Goal: Task Accomplishment & Management: Manage account settings

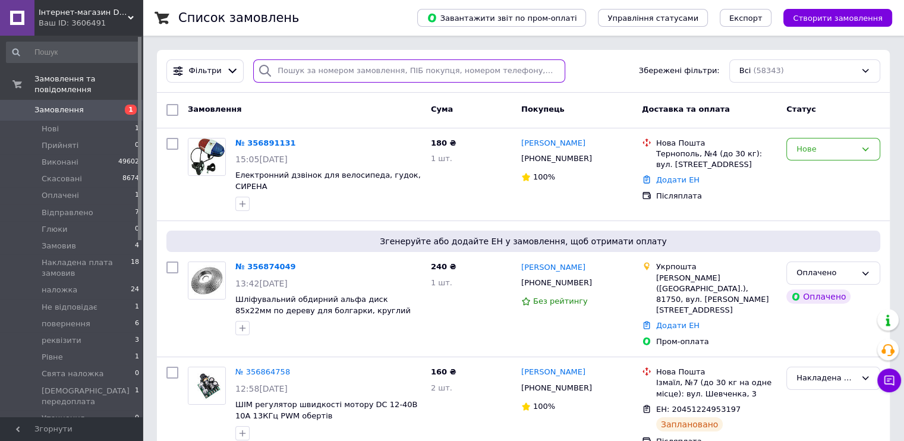
click at [308, 73] on input "search" at bounding box center [409, 70] width 312 height 23
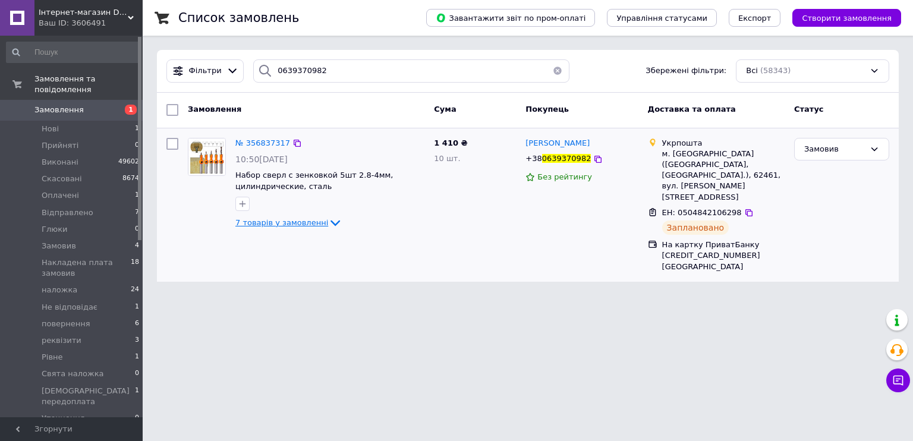
click at [288, 227] on span "7 товарів у замовленні" at bounding box center [281, 222] width 93 height 9
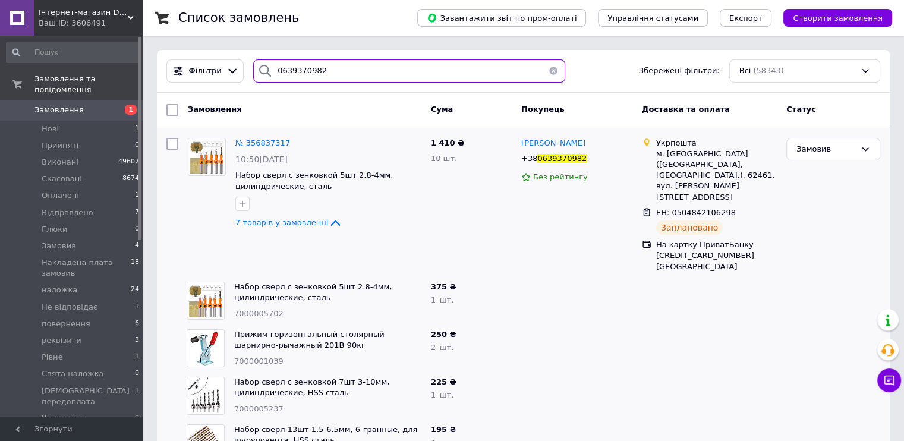
click at [298, 78] on input "0639370982" at bounding box center [409, 70] width 312 height 23
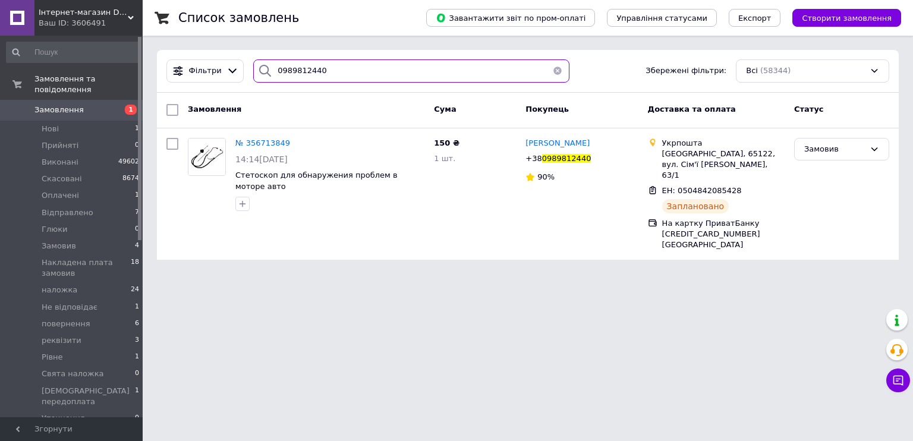
click at [319, 80] on input "0989812440" at bounding box center [411, 70] width 316 height 23
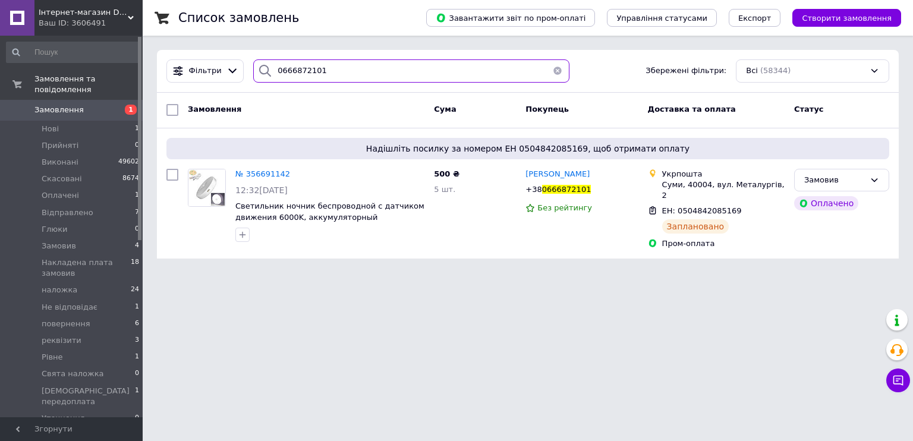
click at [335, 71] on input "0666872101" at bounding box center [411, 70] width 316 height 23
click at [331, 70] on input "0672081993" at bounding box center [411, 70] width 316 height 23
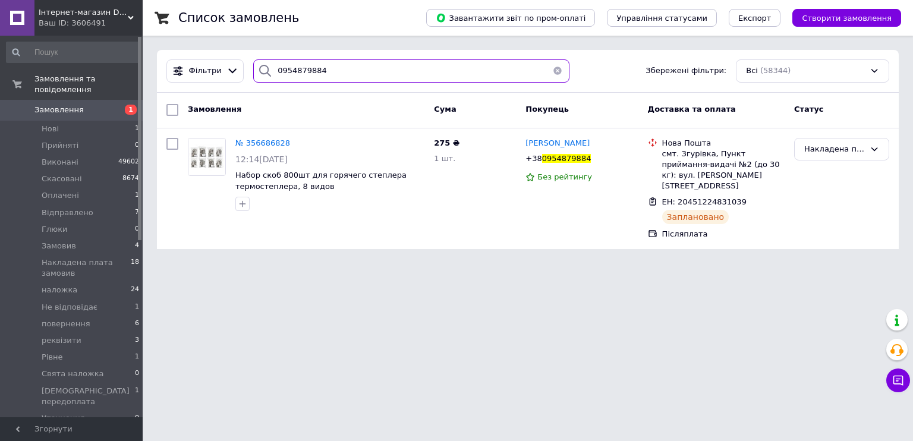
click at [331, 70] on input "0954879884" at bounding box center [411, 70] width 316 height 23
click at [331, 70] on input "0982278443" at bounding box center [411, 70] width 316 height 23
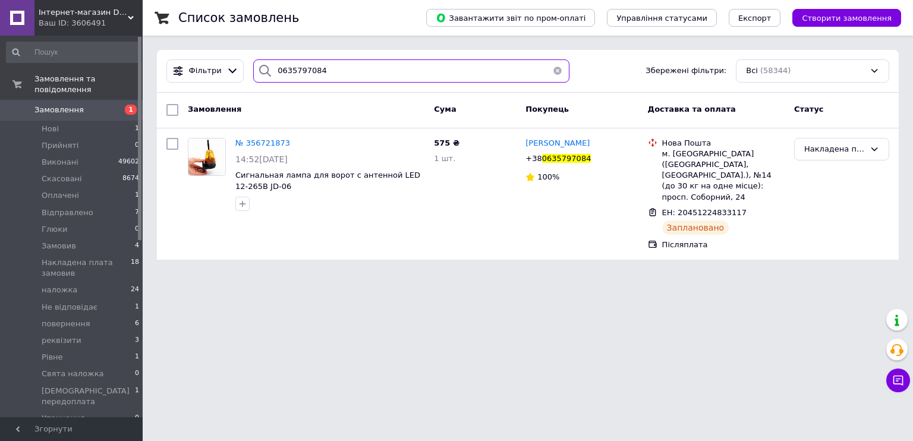
click at [330, 70] on input "0635797084" at bounding box center [411, 70] width 316 height 23
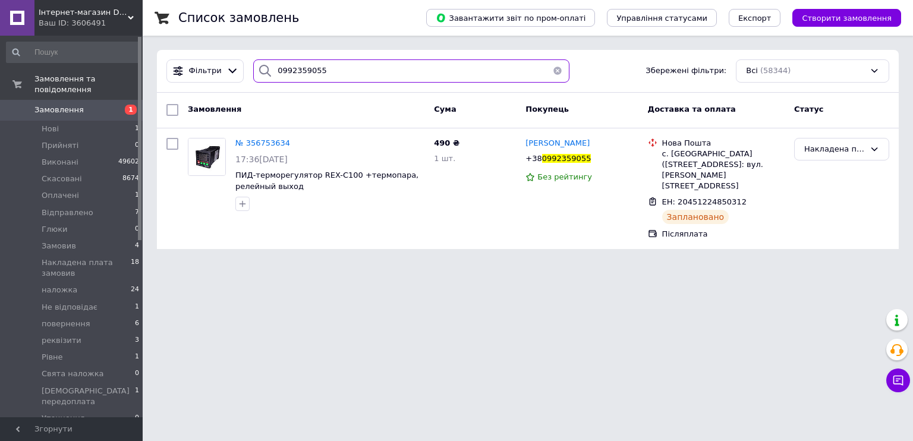
click at [330, 70] on input "0992359055" at bounding box center [411, 70] width 316 height 23
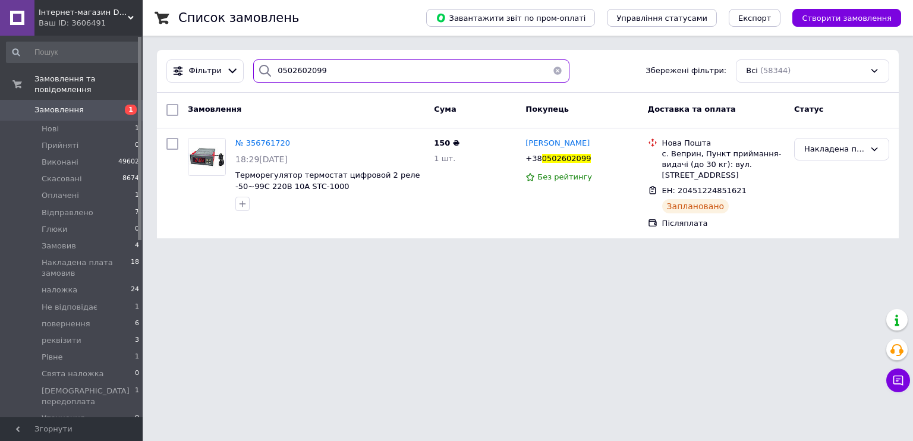
click at [330, 70] on input "0502602099" at bounding box center [411, 70] width 316 height 23
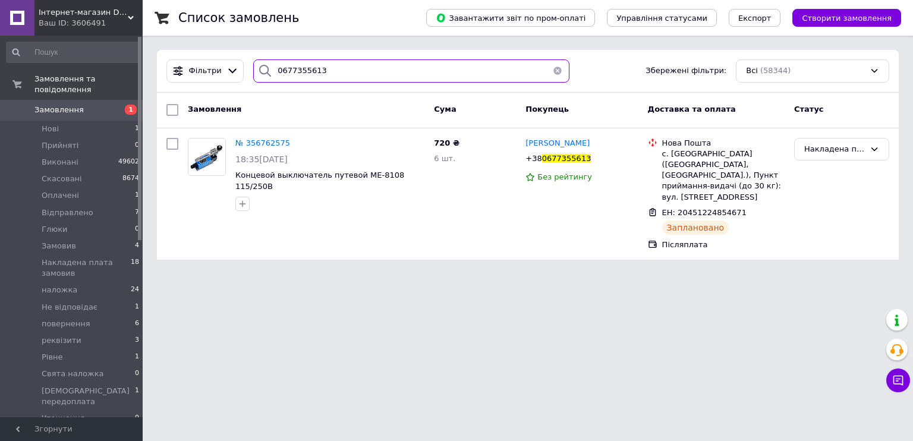
click at [330, 70] on input "0677355613" at bounding box center [411, 70] width 316 height 23
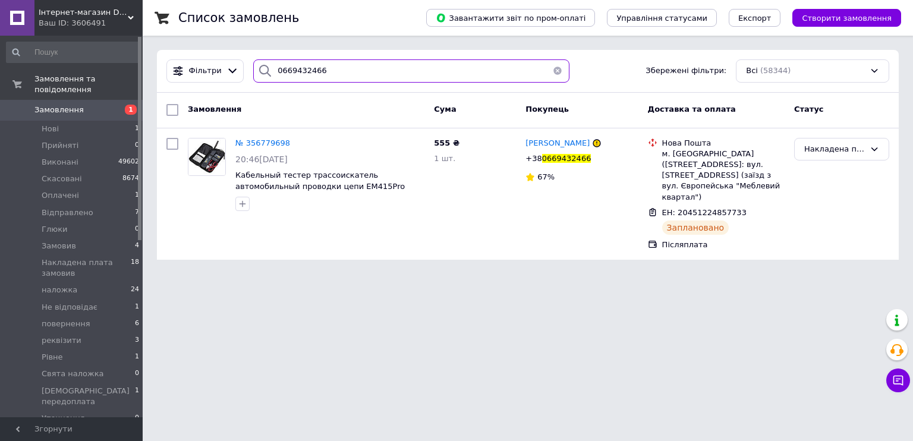
click at [323, 71] on input "0669432466" at bounding box center [411, 70] width 316 height 23
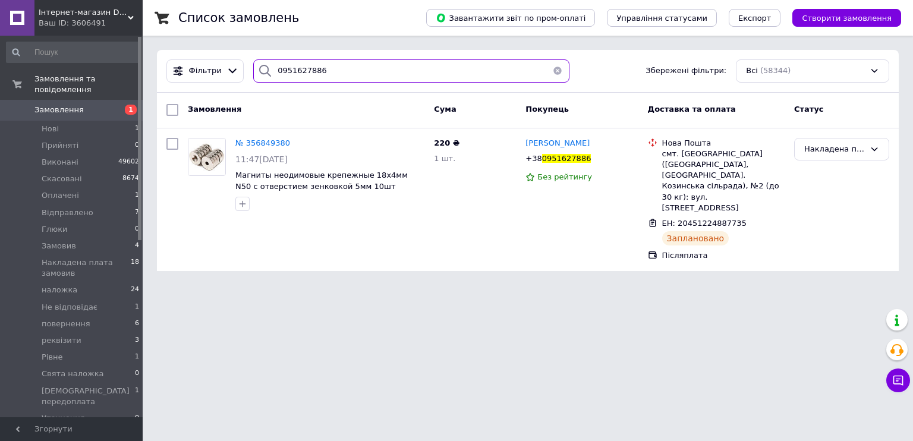
click at [320, 69] on input "0951627886" at bounding box center [411, 70] width 316 height 23
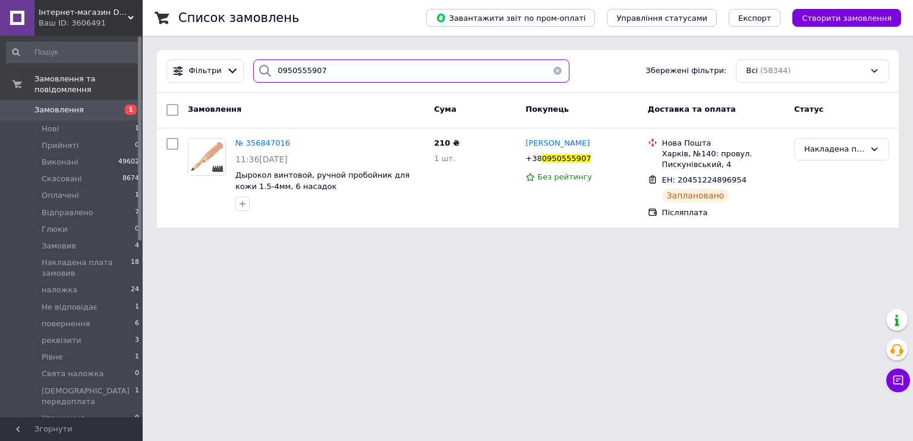
click at [320, 69] on input "0950555907" at bounding box center [411, 70] width 316 height 23
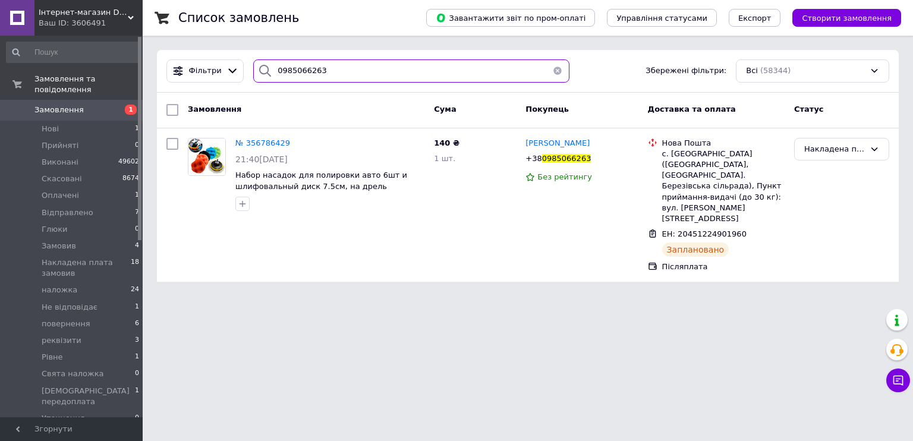
click at [304, 69] on input "0985066263" at bounding box center [411, 70] width 316 height 23
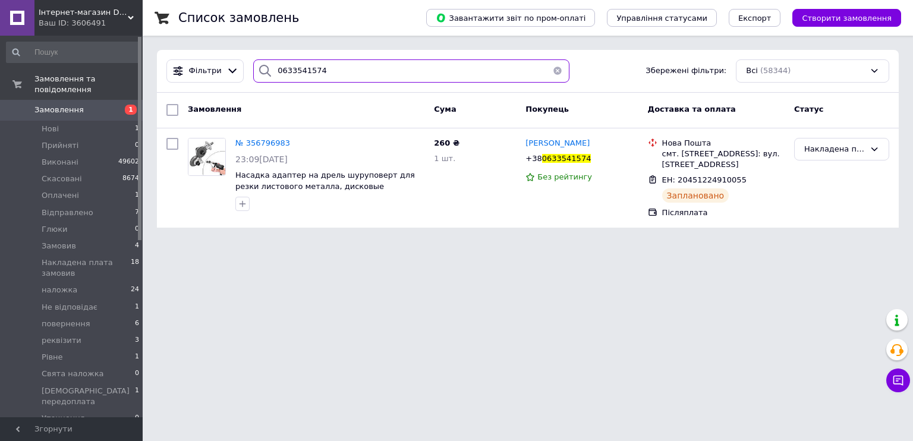
click at [303, 65] on input "0633541574" at bounding box center [411, 70] width 316 height 23
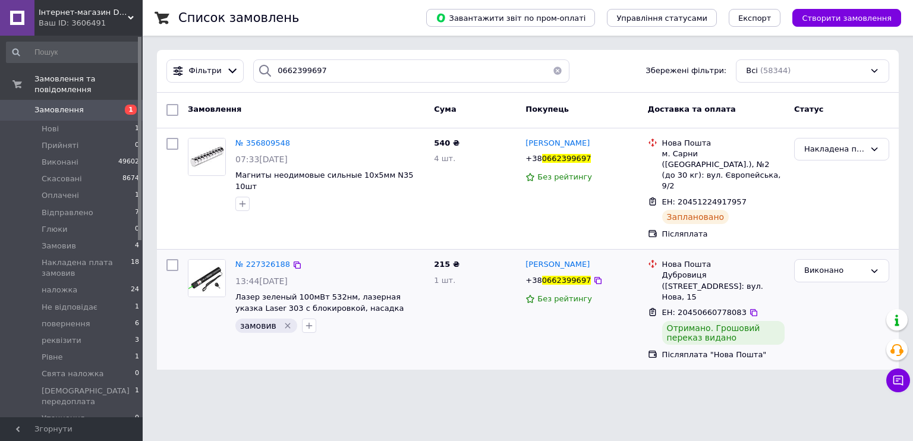
click at [287, 321] on icon "Видалити мітку" at bounding box center [288, 326] width 10 height 10
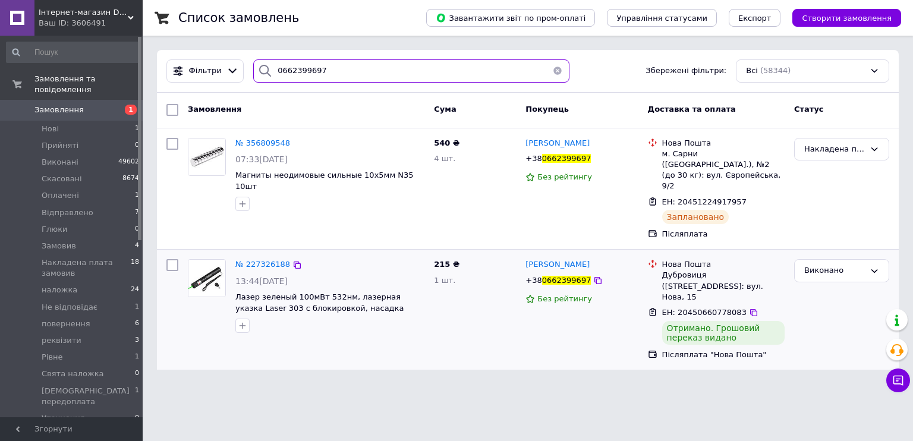
click at [328, 74] on input "0662399697" at bounding box center [411, 70] width 316 height 23
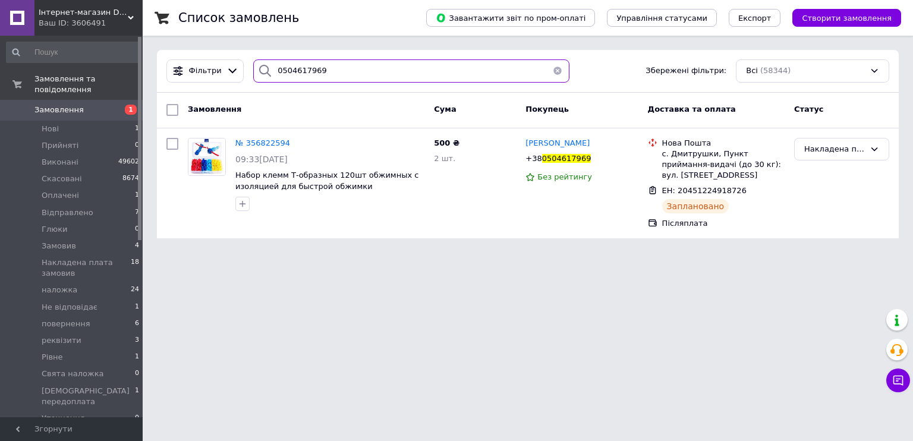
click at [328, 73] on input "0504617969" at bounding box center [411, 70] width 316 height 23
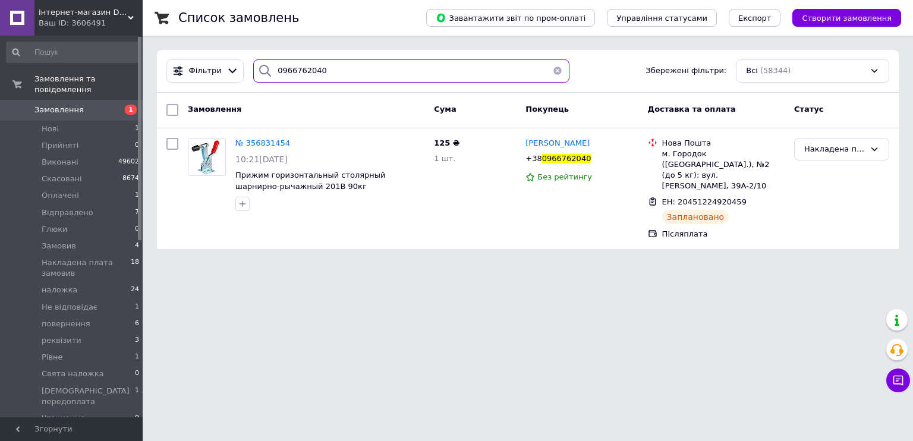
click at [328, 72] on input "0966762040" at bounding box center [411, 70] width 316 height 23
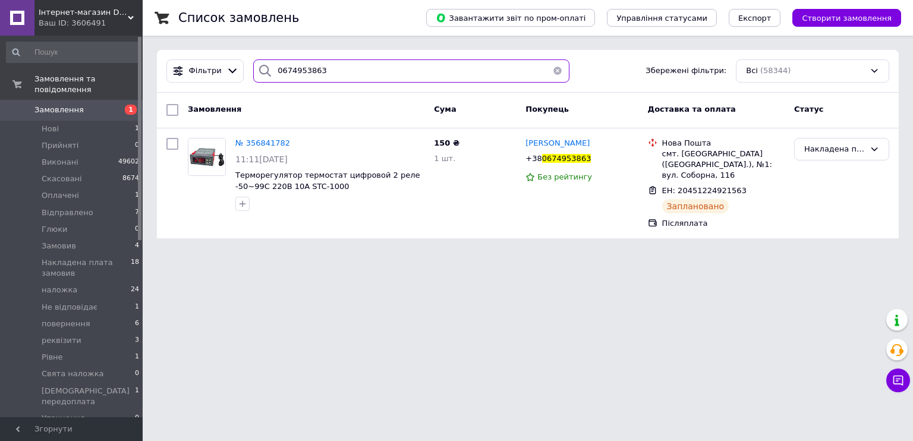
click at [328, 70] on input "0674953863" at bounding box center [411, 70] width 316 height 23
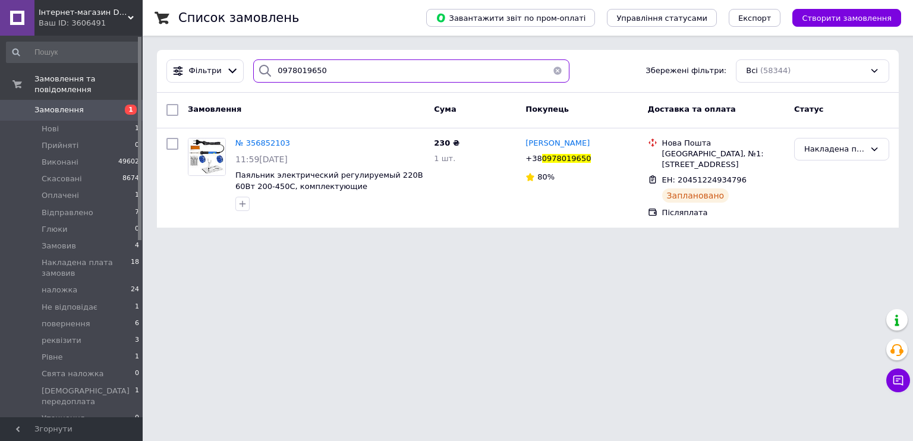
click at [328, 72] on input "0978019650" at bounding box center [411, 70] width 316 height 23
click at [326, 78] on input "0687600840" at bounding box center [411, 70] width 316 height 23
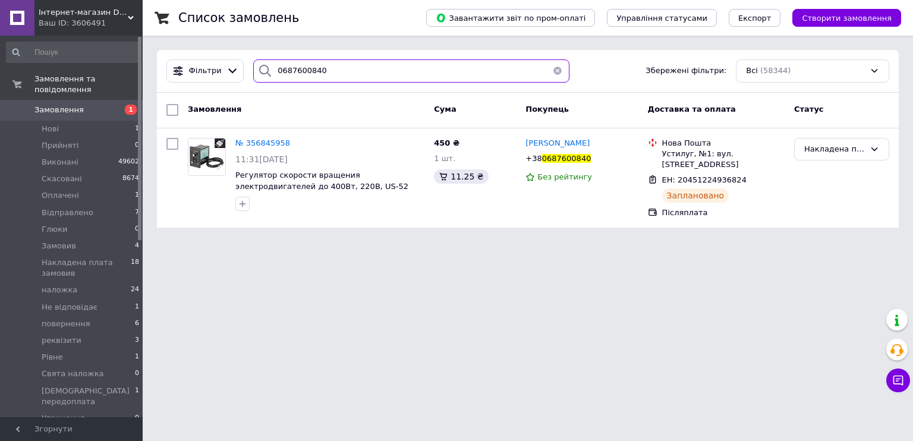
click at [326, 78] on input "0687600840" at bounding box center [411, 70] width 316 height 23
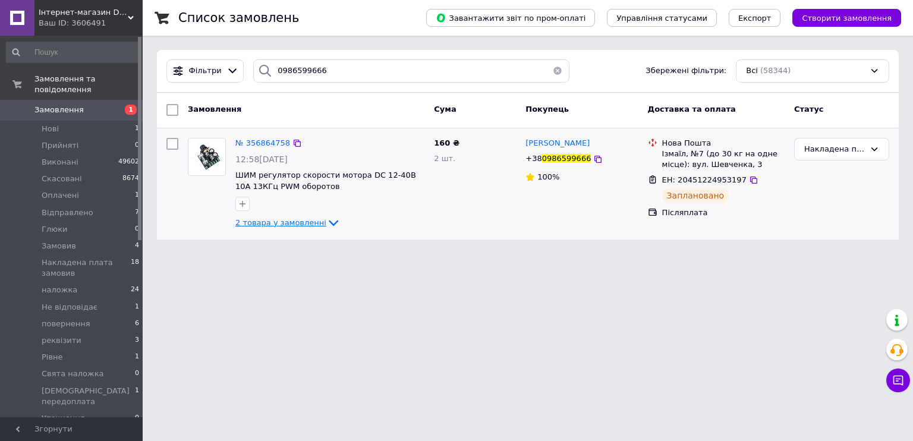
click at [270, 222] on span "2 товара у замовленні" at bounding box center [280, 222] width 91 height 9
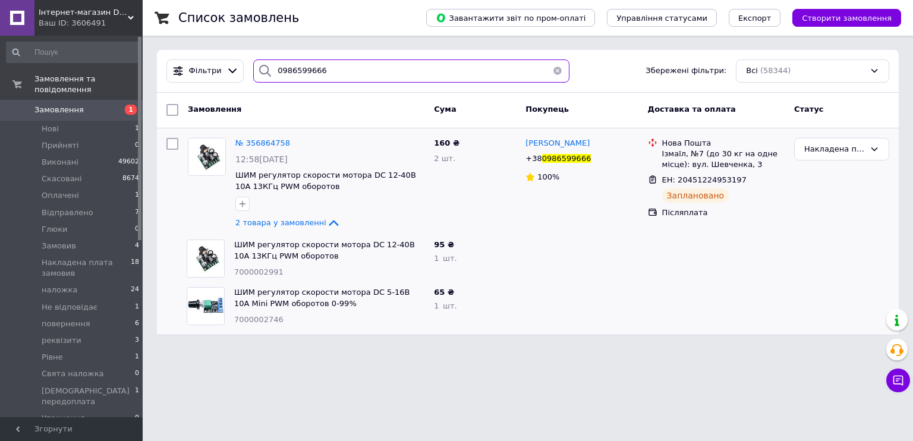
click at [313, 73] on input "0986599666" at bounding box center [411, 70] width 316 height 23
click at [313, 72] on input "0986599666" at bounding box center [411, 70] width 316 height 23
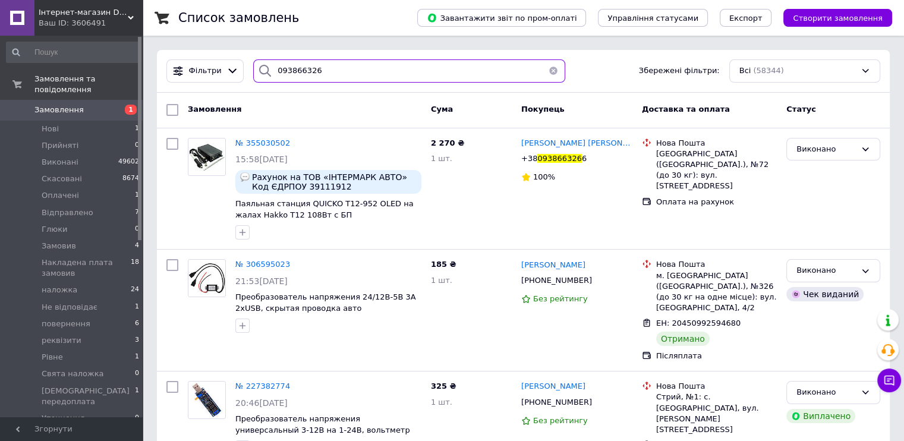
type input "0938663266"
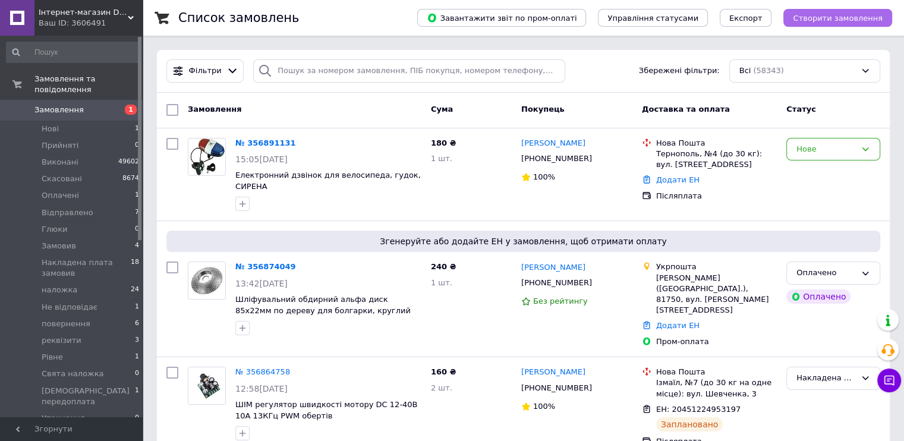
click at [825, 18] on span "Створити замовлення" at bounding box center [838, 18] width 90 height 9
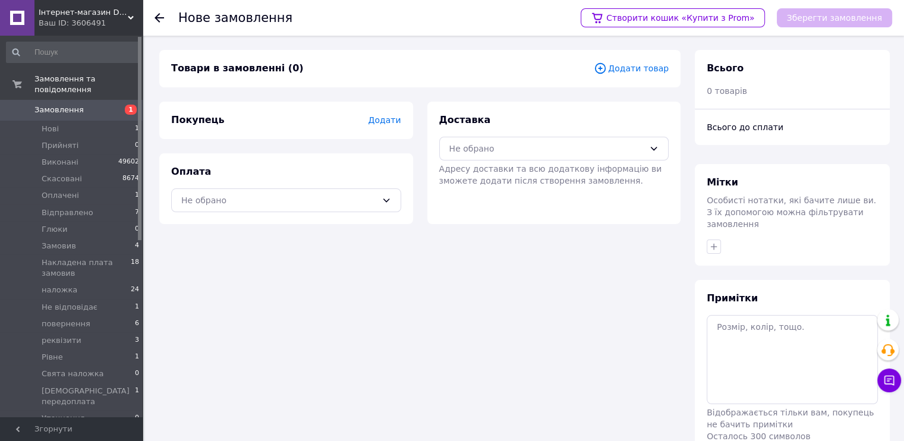
click at [642, 65] on span "Додати товар" at bounding box center [631, 68] width 75 height 13
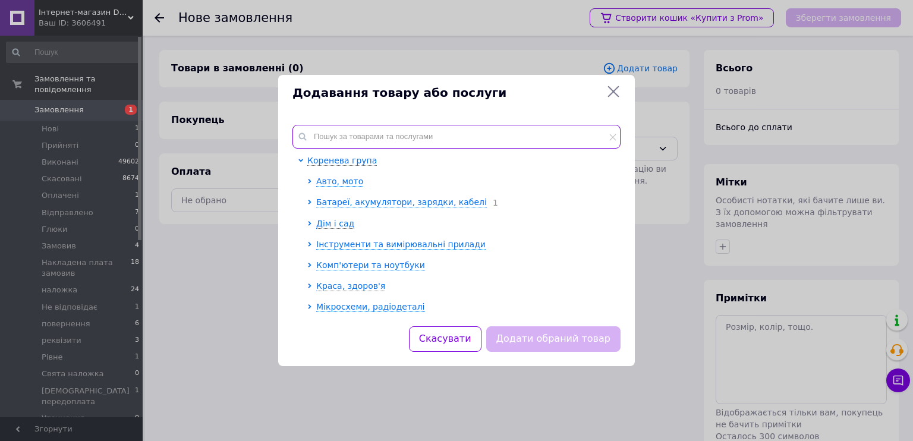
click at [439, 134] on input "text" at bounding box center [457, 137] width 328 height 24
paste input "7000005902"
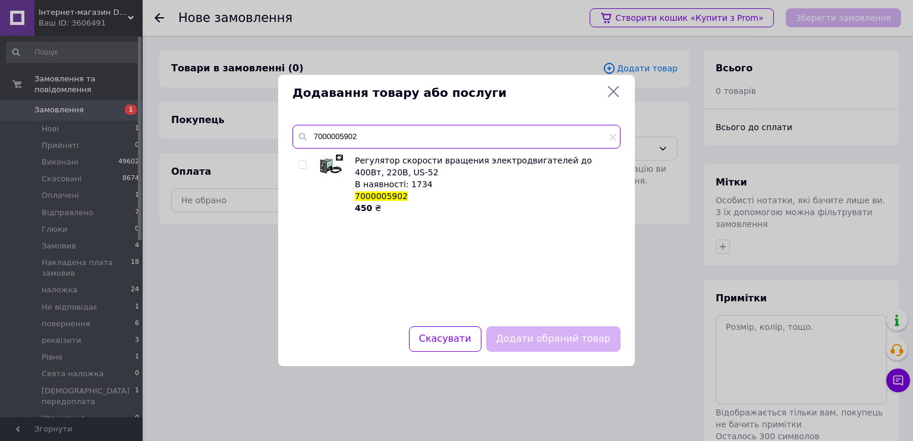
type input "7000005902"
click at [304, 166] on input "checkbox" at bounding box center [302, 165] width 8 height 8
checkbox input "true"
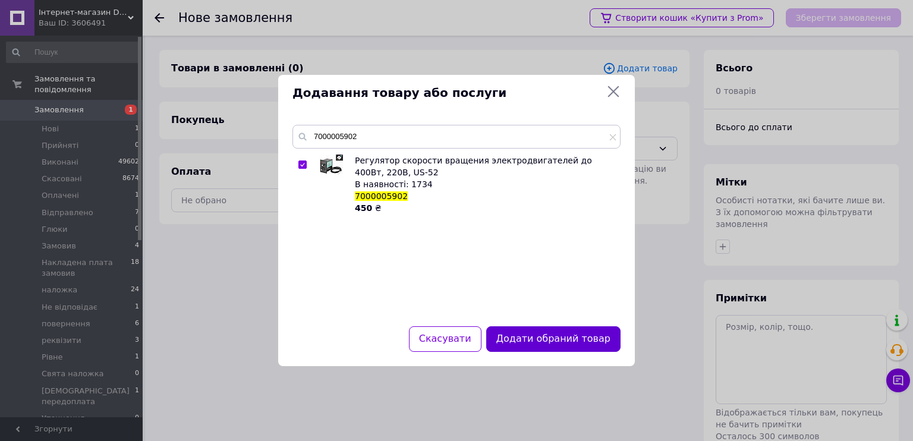
click at [559, 336] on button "Додати обраний товар" at bounding box center [553, 339] width 134 height 26
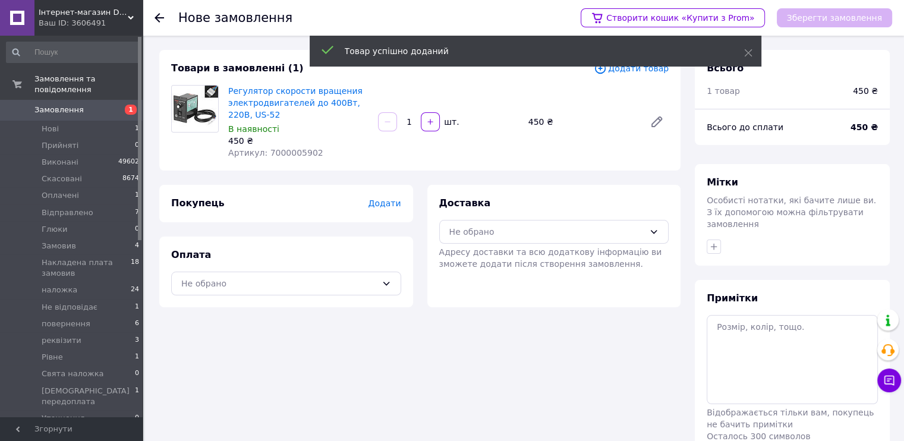
click at [390, 202] on span "Додати" at bounding box center [384, 204] width 33 height 10
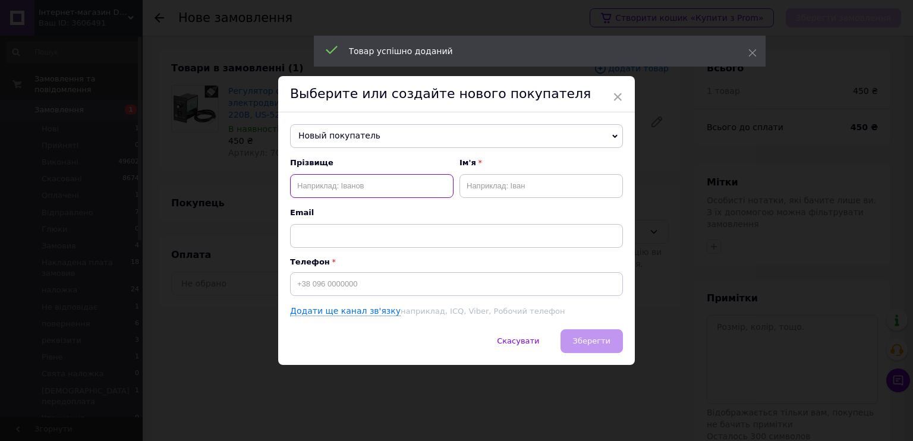
click at [398, 183] on input "text" at bounding box center [372, 186] width 164 height 24
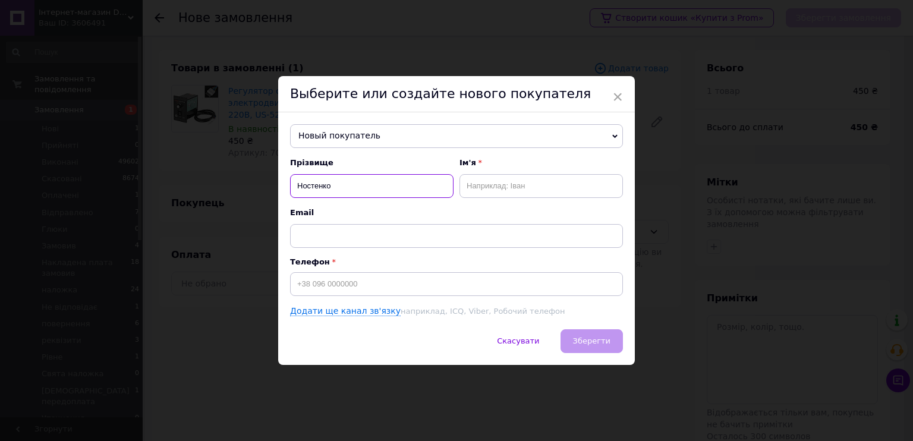
type input "Ностенко"
type input "Павло"
click at [303, 184] on input "Ностенко" at bounding box center [372, 186] width 164 height 24
type input "Настенко"
click at [407, 278] on input at bounding box center [456, 284] width 333 height 24
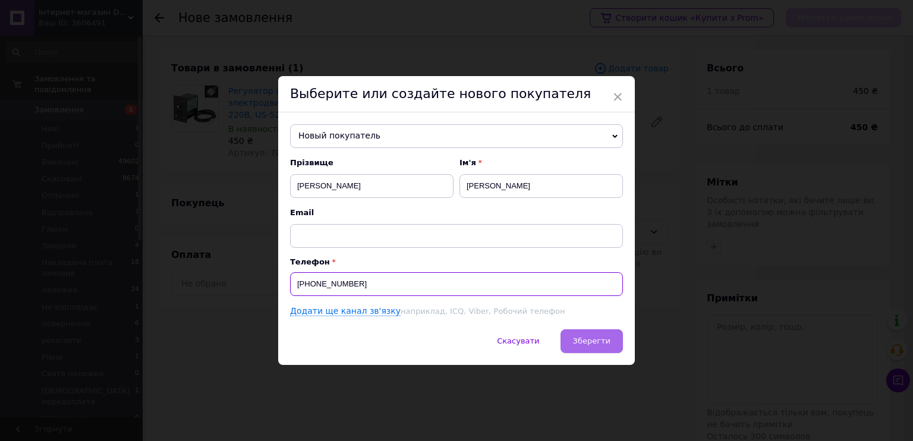
type input "+380986139037"
click at [580, 340] on span "Зберегти" at bounding box center [591, 341] width 37 height 9
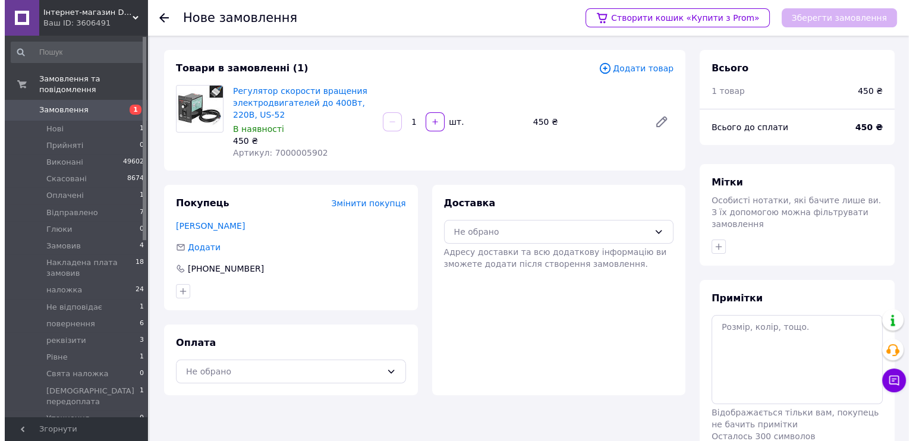
scroll to position [59, 0]
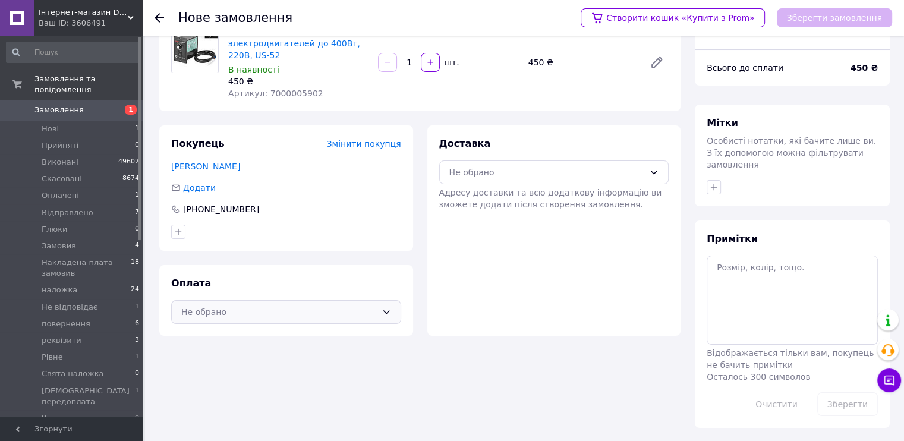
click at [347, 320] on div "Не обрано" at bounding box center [286, 312] width 230 height 24
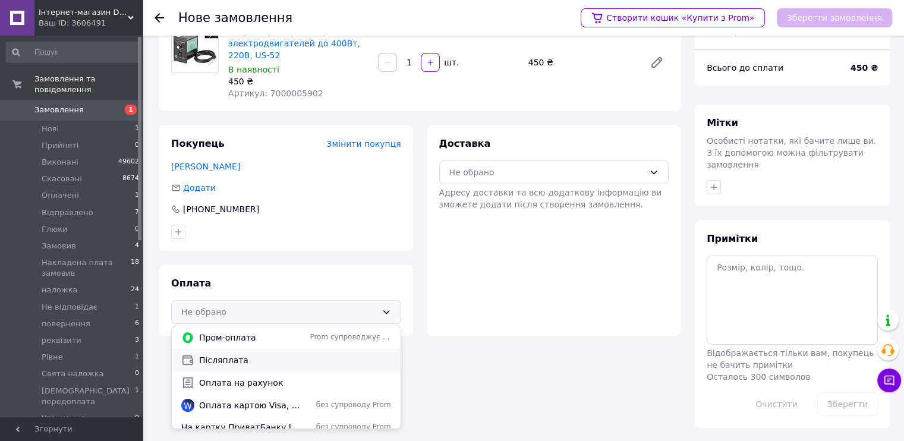
click at [319, 351] on div "Післяплата" at bounding box center [286, 360] width 229 height 23
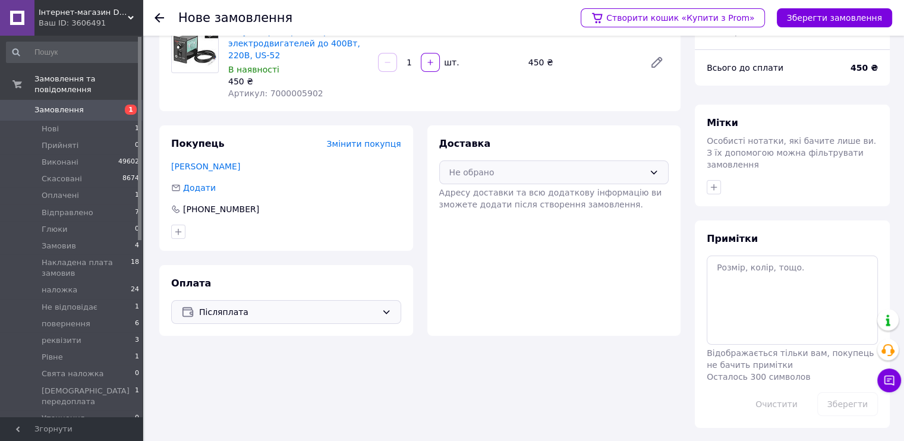
click at [509, 177] on div "Не обрано" at bounding box center [548, 172] width 196 height 13
click at [499, 195] on span "Нова Пошта (платна)" at bounding box center [563, 198] width 192 height 12
click at [797, 24] on button "Зберегти замовлення" at bounding box center [834, 17] width 115 height 19
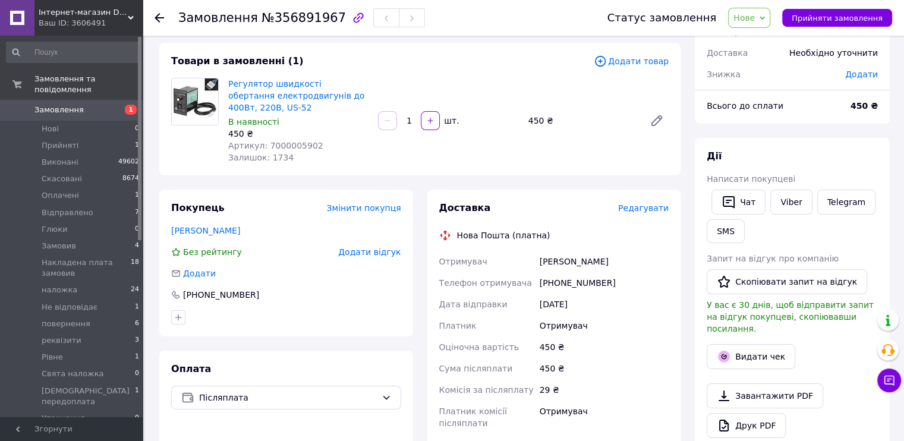
click at [648, 211] on span "Редагувати" at bounding box center [643, 208] width 51 height 10
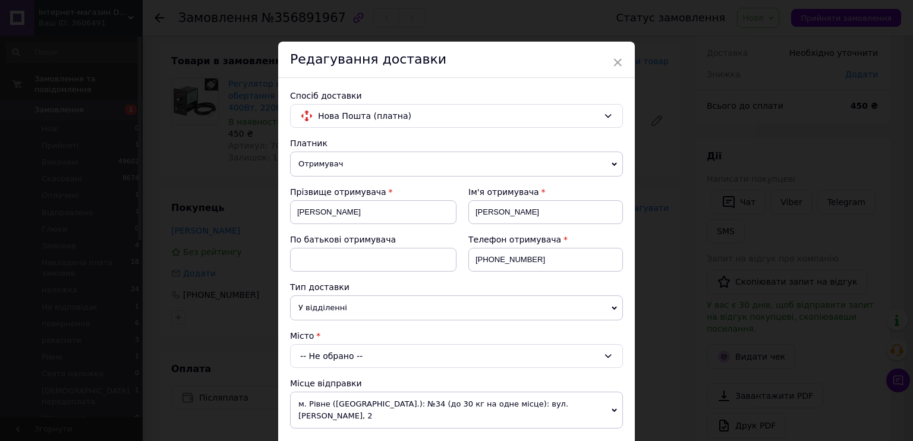
scroll to position [158, 0]
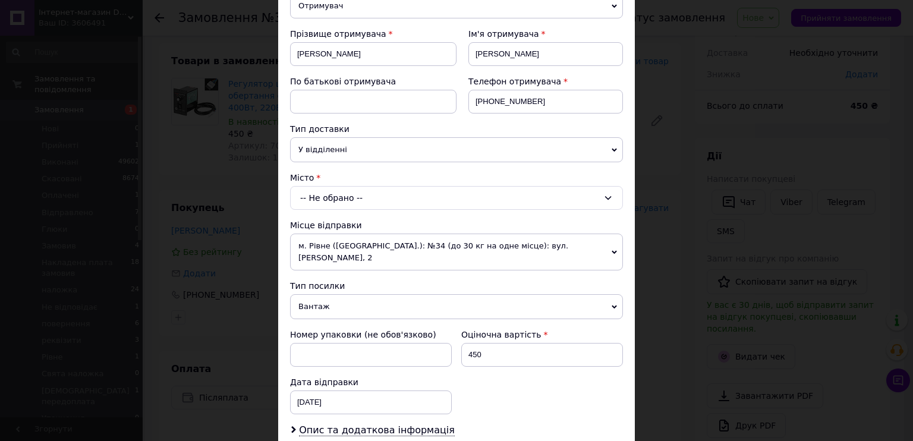
click at [472, 204] on div "-- Не обрано --" at bounding box center [456, 198] width 333 height 24
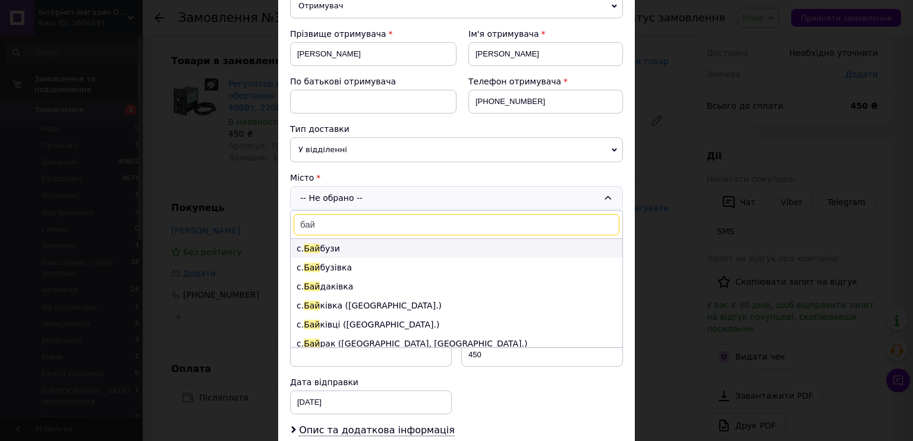
type input "бай"
click at [397, 242] on li "с. Бай бузи" at bounding box center [457, 248] width 332 height 19
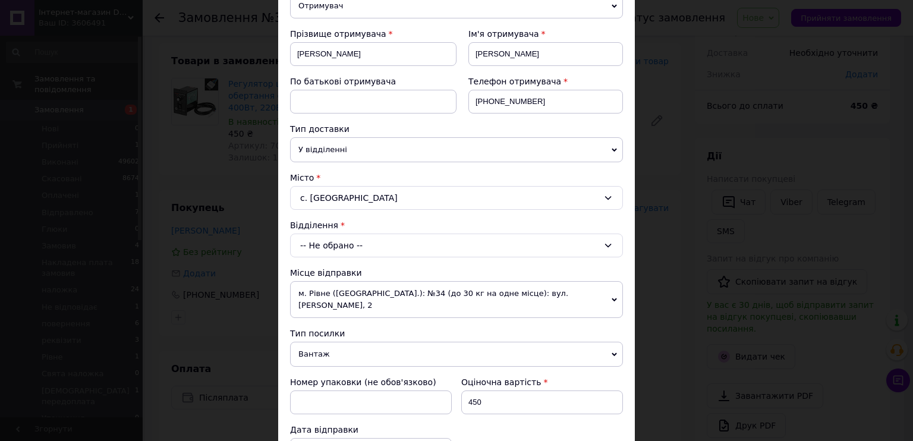
click at [397, 242] on div "-- Не обрано --" at bounding box center [456, 246] width 333 height 24
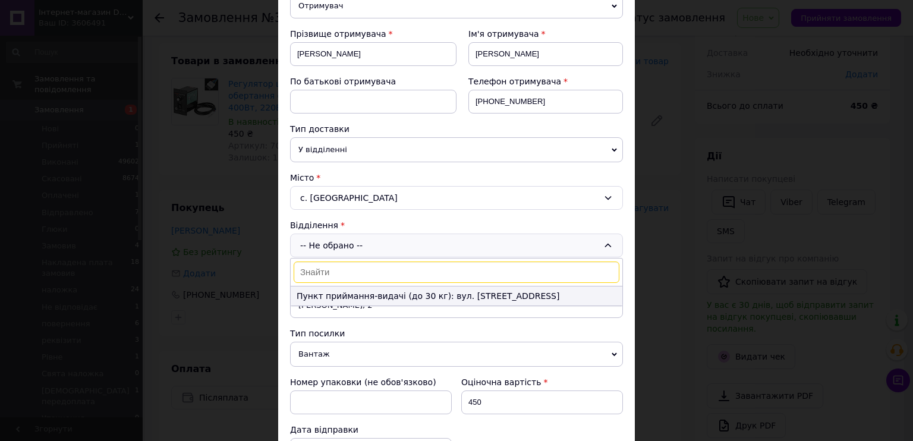
click at [442, 294] on li "Пункт приймання-видачі (до 30 кг): вул. Центральна, 14" at bounding box center [457, 296] width 332 height 19
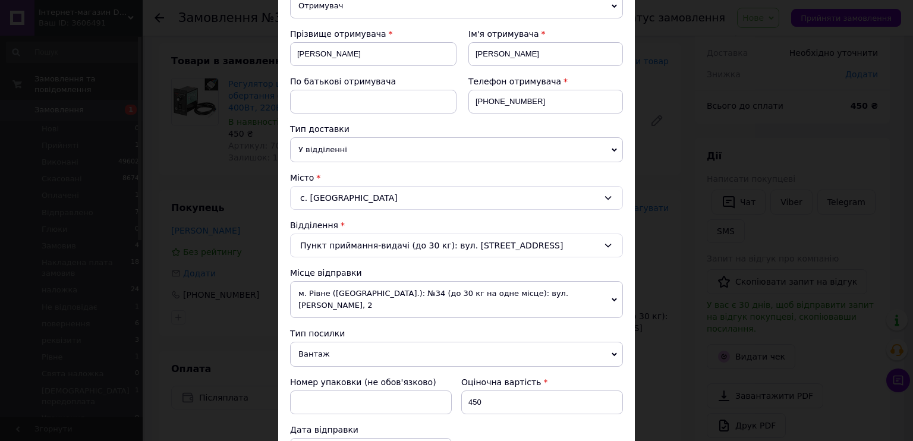
click at [463, 272] on div "Місце відправки" at bounding box center [456, 273] width 333 height 12
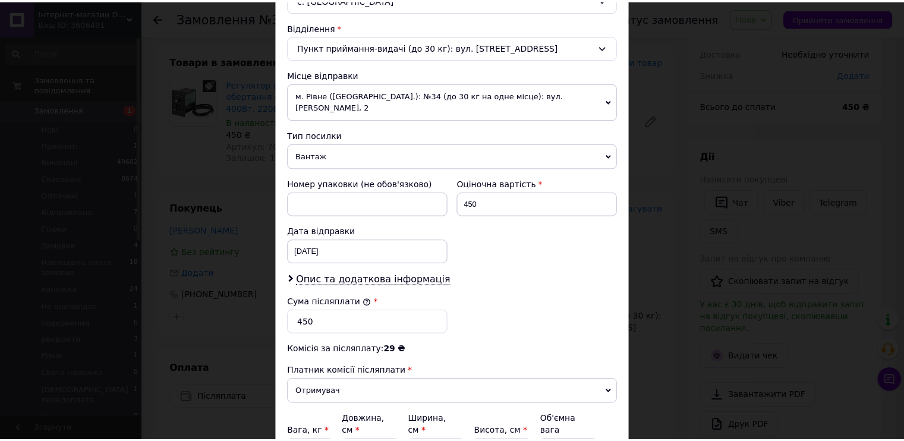
scroll to position [462, 0]
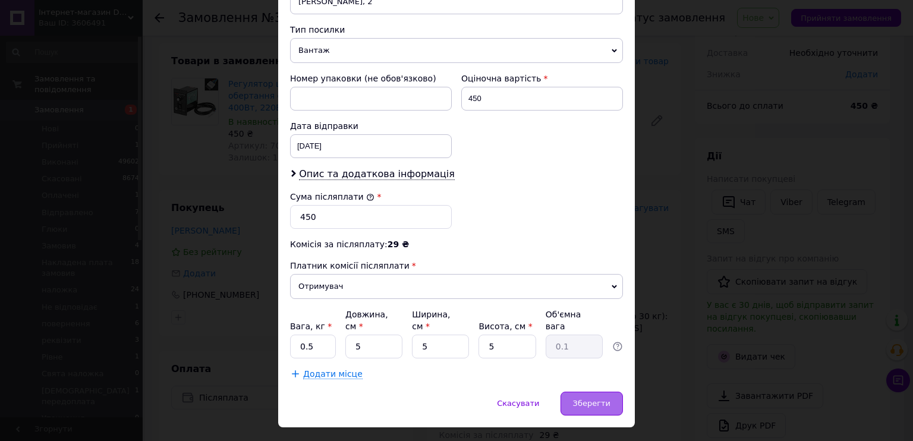
click at [602, 399] on span "Зберегти" at bounding box center [591, 403] width 37 height 9
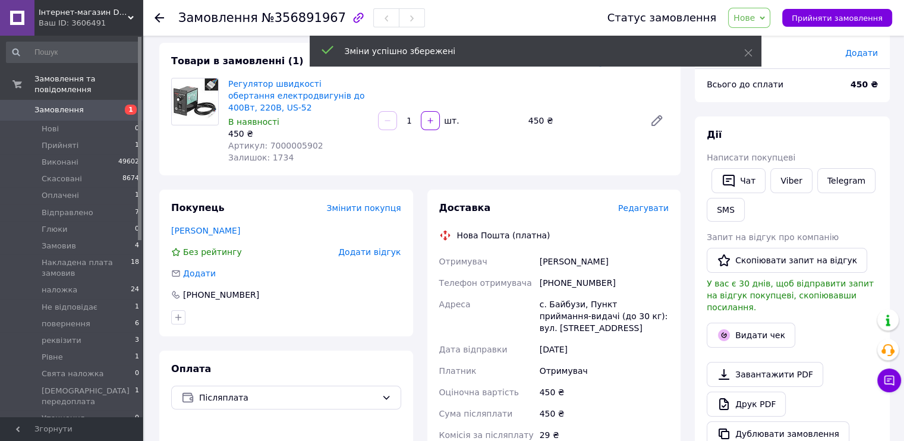
scroll to position [0, 0]
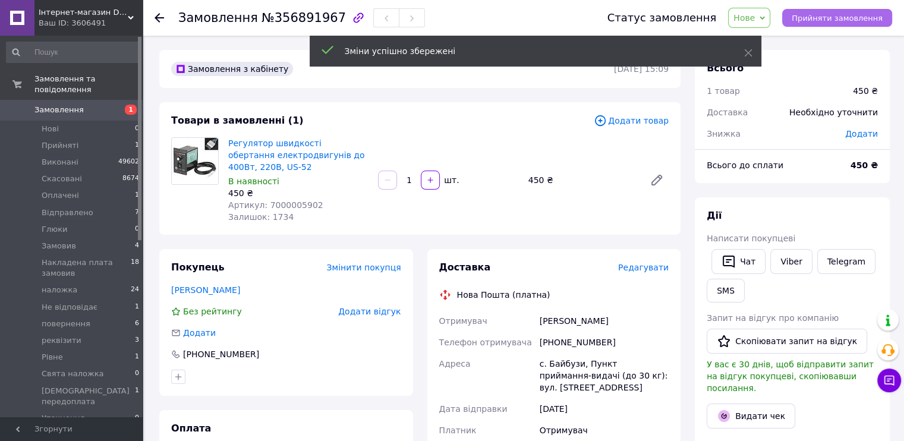
click at [842, 14] on span "Прийняти замовлення" at bounding box center [837, 18] width 91 height 9
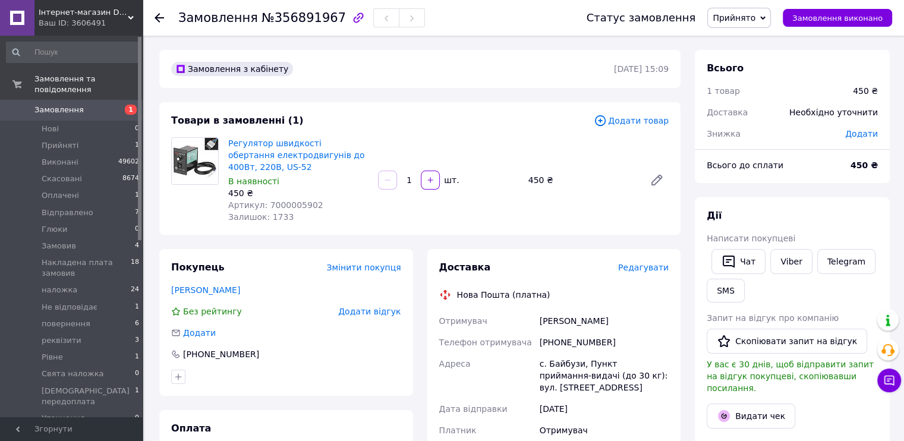
click at [525, 370] on div "Адреса" at bounding box center [487, 375] width 100 height 45
click at [64, 105] on span "Замовлення" at bounding box center [58, 110] width 49 height 11
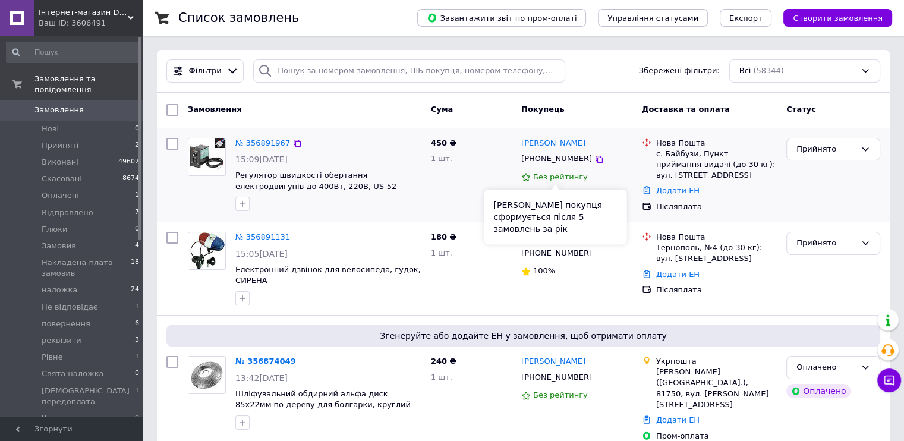
click at [537, 180] on span "Без рейтингу" at bounding box center [560, 176] width 55 height 9
click at [538, 181] on span "Без рейтингу" at bounding box center [560, 176] width 55 height 9
click at [460, 197] on div "450 ₴ 1 шт." at bounding box center [471, 175] width 90 height 84
click at [461, 197] on div "450 ₴ 1 шт." at bounding box center [471, 175] width 90 height 84
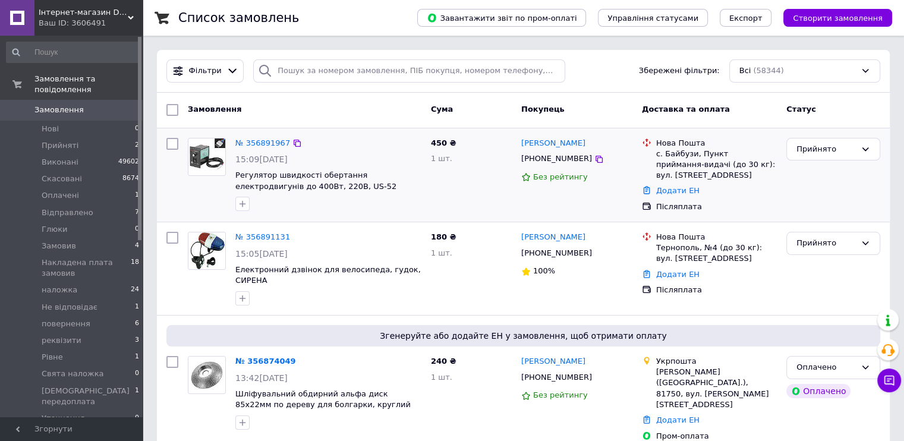
click at [461, 197] on div "450 ₴ 1 шт." at bounding box center [471, 175] width 90 height 84
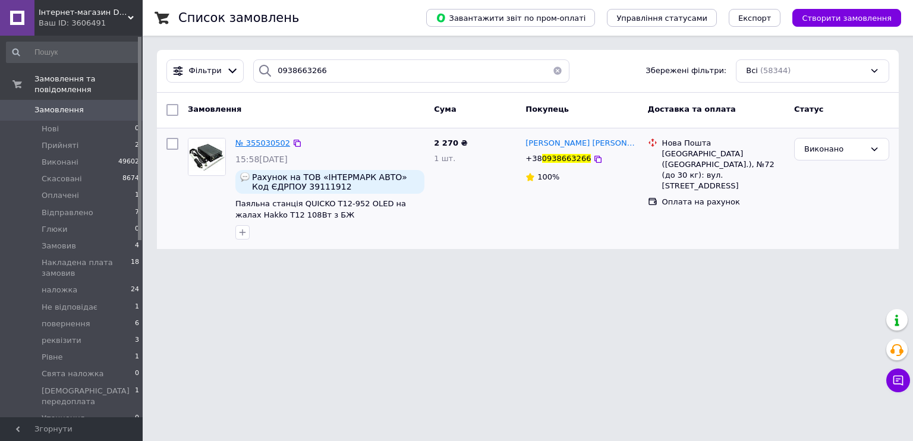
click at [252, 144] on span "№ 355030502" at bounding box center [262, 143] width 55 height 9
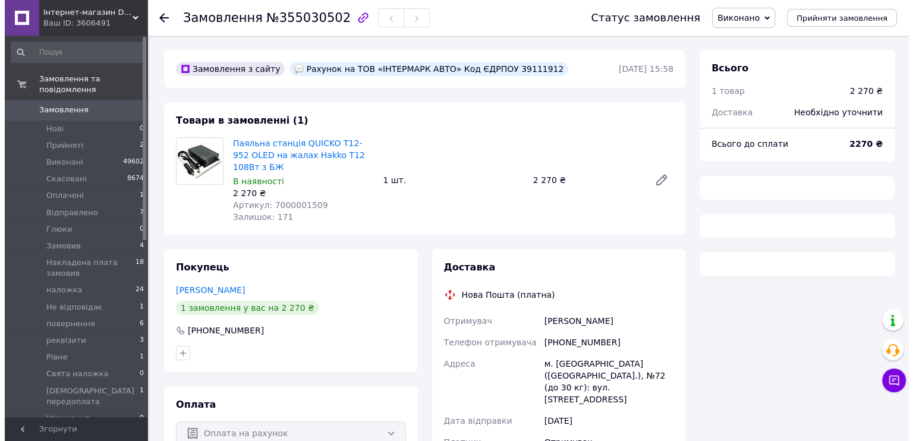
scroll to position [95, 0]
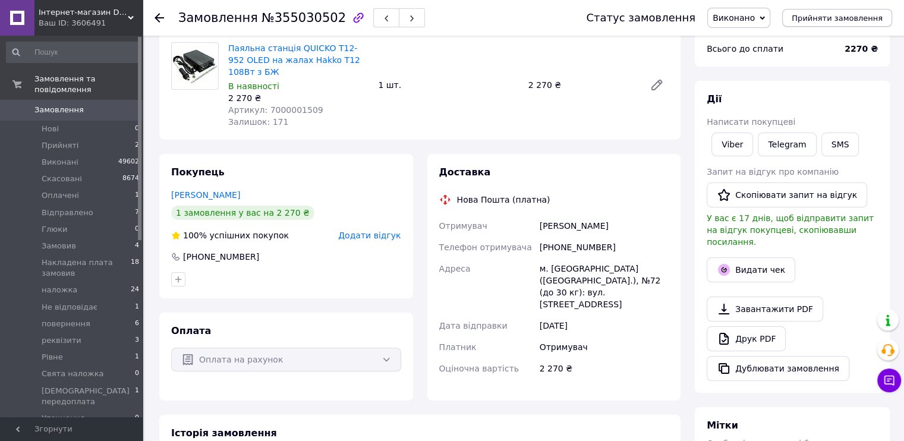
click at [876, 14] on span "Прийняти замовлення" at bounding box center [837, 18] width 91 height 9
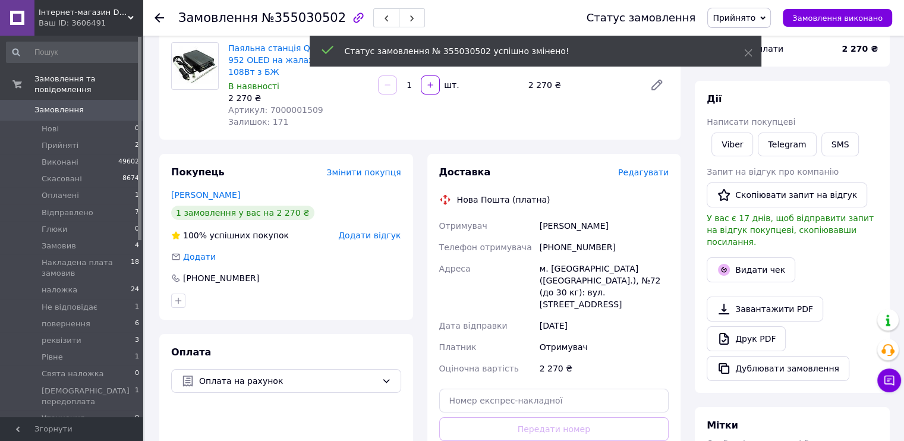
click at [630, 177] on span "Редагувати" at bounding box center [643, 173] width 51 height 10
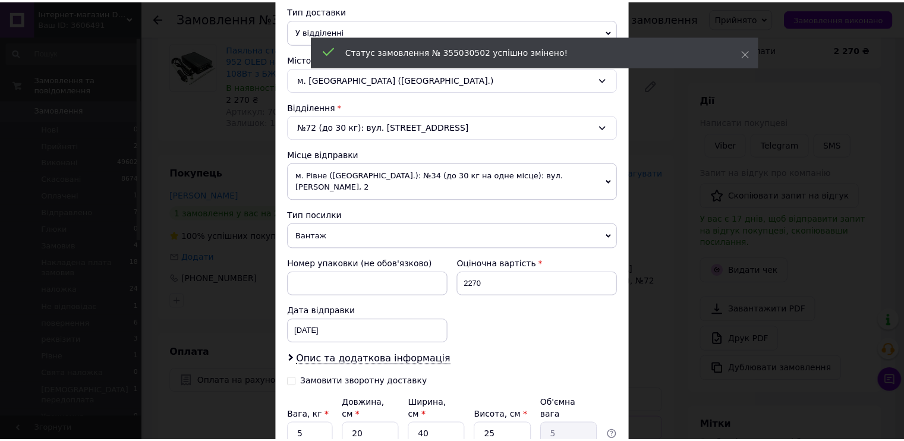
scroll to position [366, 0]
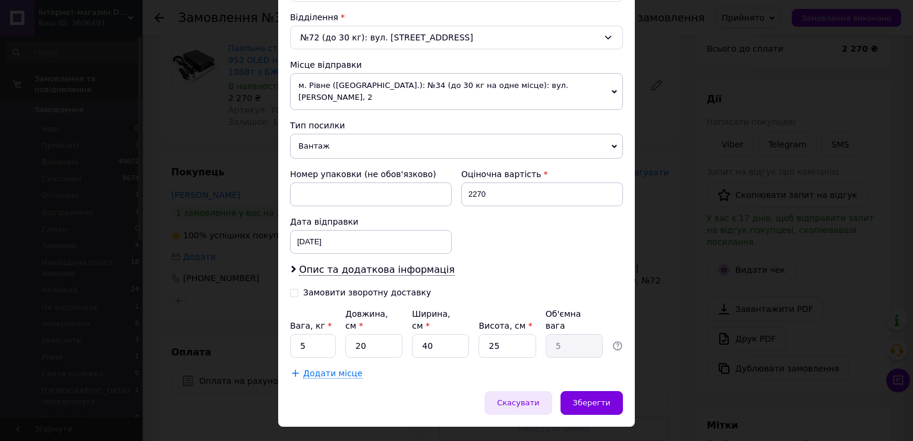
click at [520, 398] on span "Скасувати" at bounding box center [518, 402] width 42 height 9
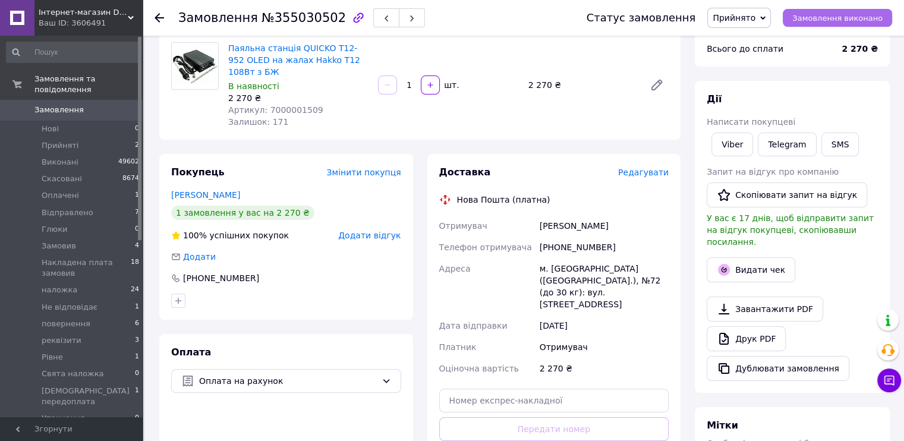
click at [851, 18] on span "Замовлення виконано" at bounding box center [838, 18] width 90 height 9
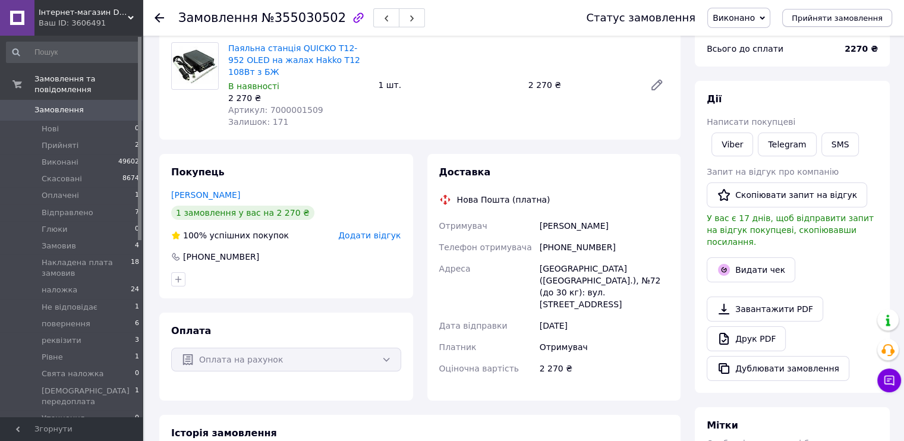
click at [837, 14] on span "Прийняти замовлення" at bounding box center [837, 18] width 91 height 9
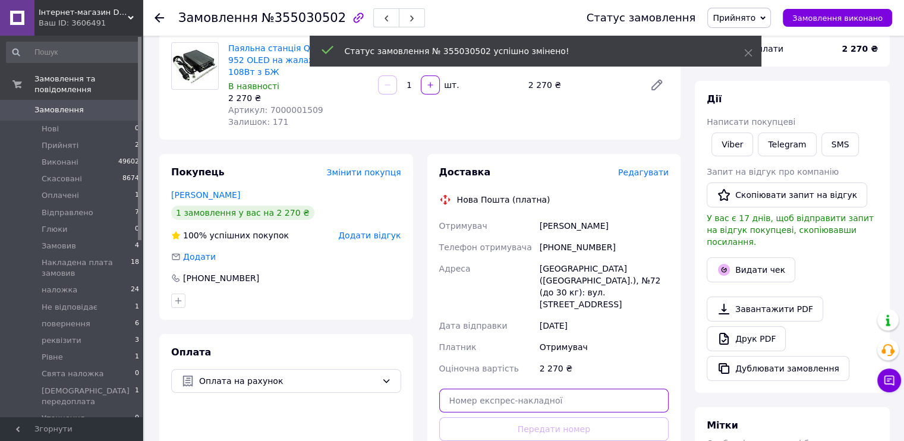
click at [518, 389] on input "text" at bounding box center [554, 401] width 230 height 24
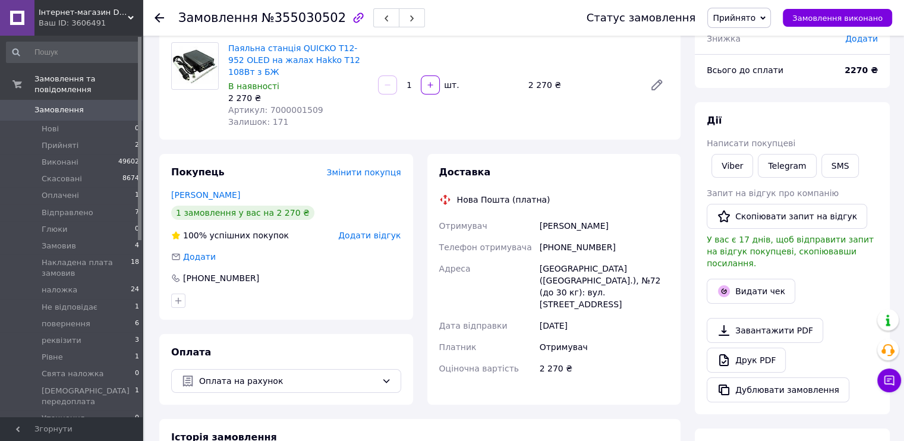
scroll to position [0, 0]
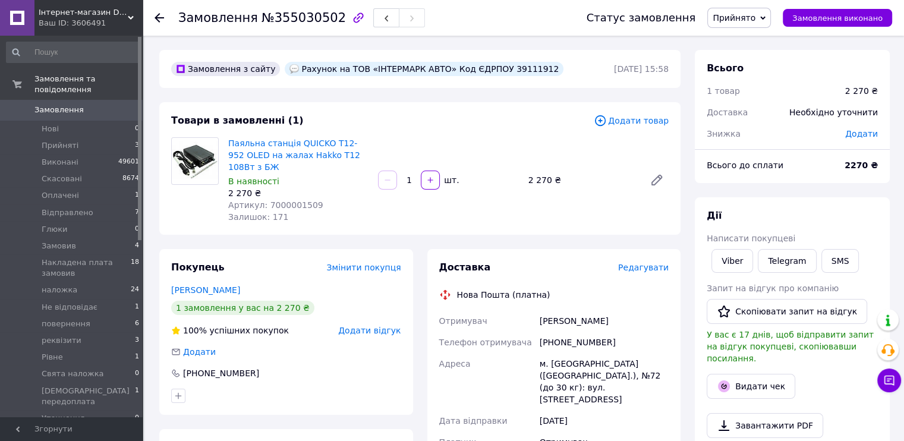
scroll to position [238, 0]
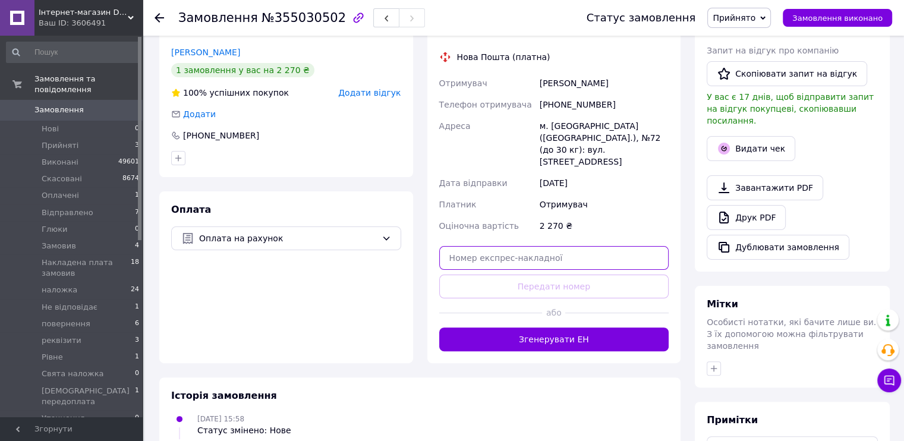
click at [590, 249] on input "text" at bounding box center [554, 258] width 230 height 24
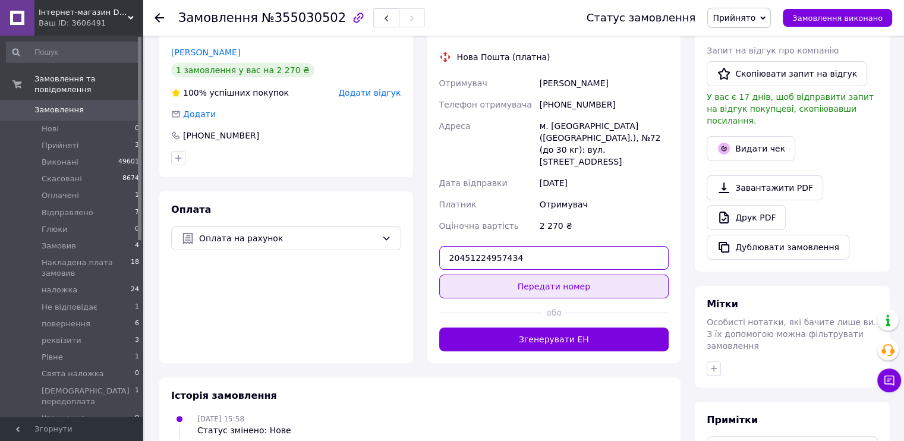
type input "20451224957434"
click at [630, 275] on button "Передати номер" at bounding box center [554, 287] width 230 height 24
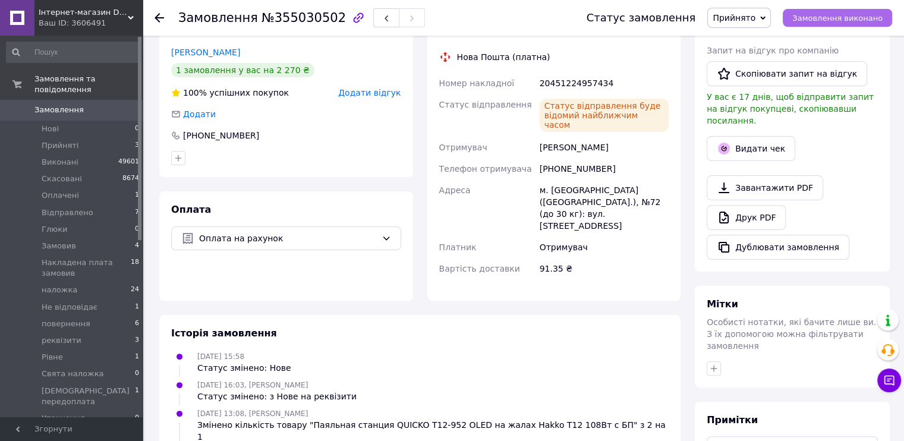
click at [831, 14] on span "Замовлення виконано" at bounding box center [838, 18] width 90 height 9
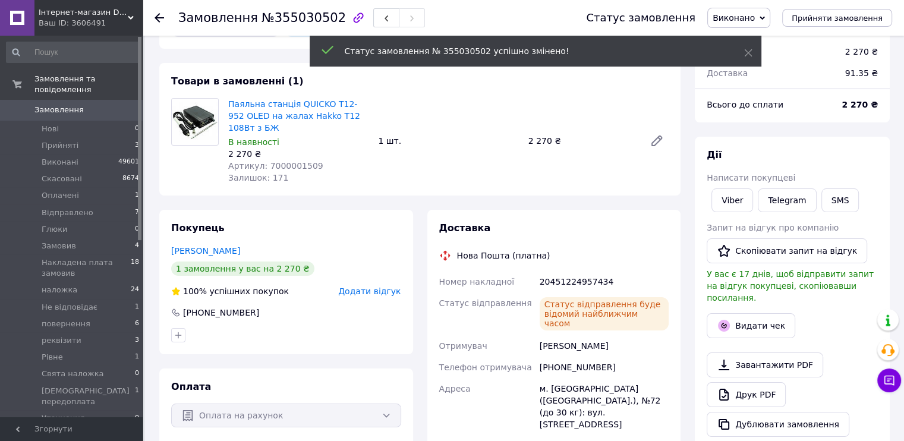
scroll to position [0, 0]
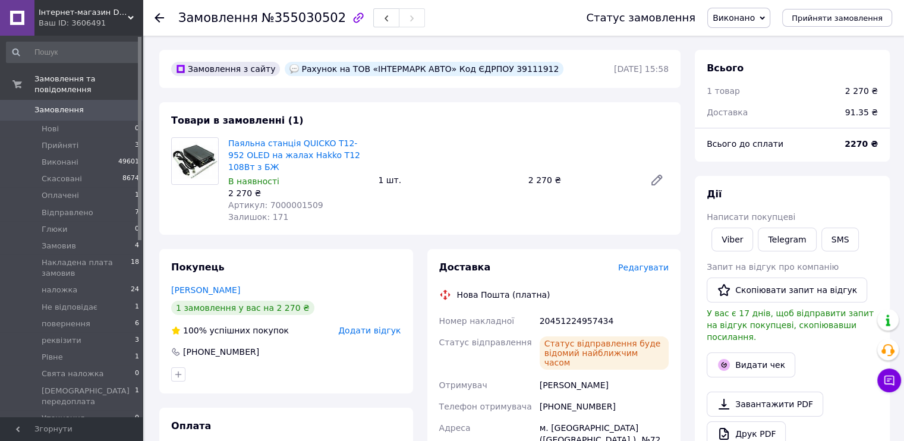
click at [505, 73] on div "Рахунок на ТОВ «ІНТЕРМАРК АВТО» Код ЄДРПОУ 39111912" at bounding box center [424, 69] width 279 height 14
copy div "39111912"
click at [250, 162] on span "Паяльна станція QUICKO T12-952 OLED на жалах Hakko T12 108Вт з БЖ" at bounding box center [298, 155] width 140 height 36
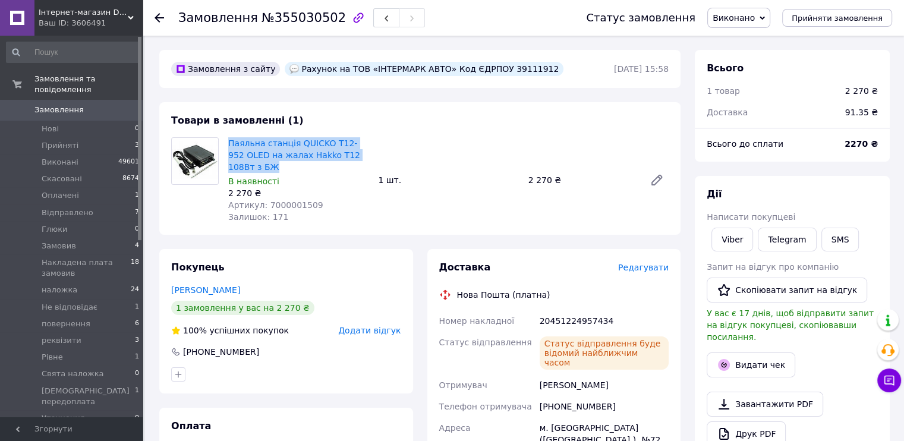
click at [250, 162] on span "Паяльна станція QUICKO T12-952 OLED на жалах Hakko T12 108Вт з БЖ" at bounding box center [298, 155] width 140 height 36
copy link "Паяльна станція QUICKO T12-952 OLED на жалах Hakko T12 108Вт з БЖ"
click at [87, 105] on span "Замовлення" at bounding box center [72, 110] width 76 height 11
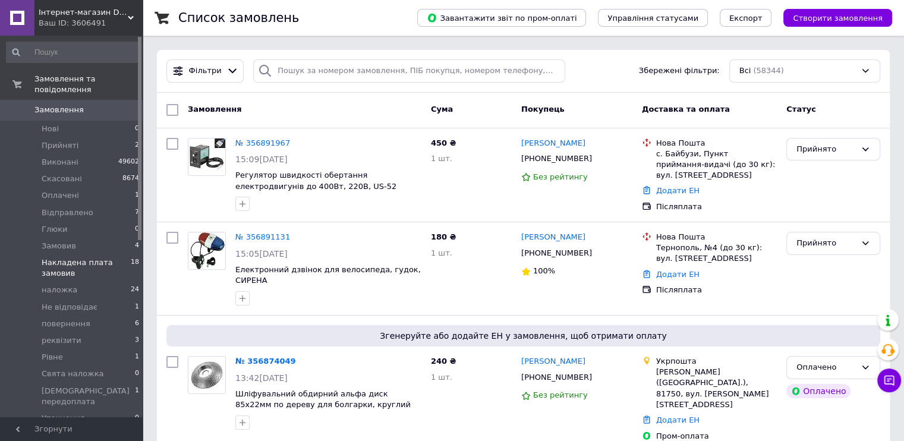
click at [88, 257] on span "Накладена плата замовив" at bounding box center [86, 267] width 89 height 21
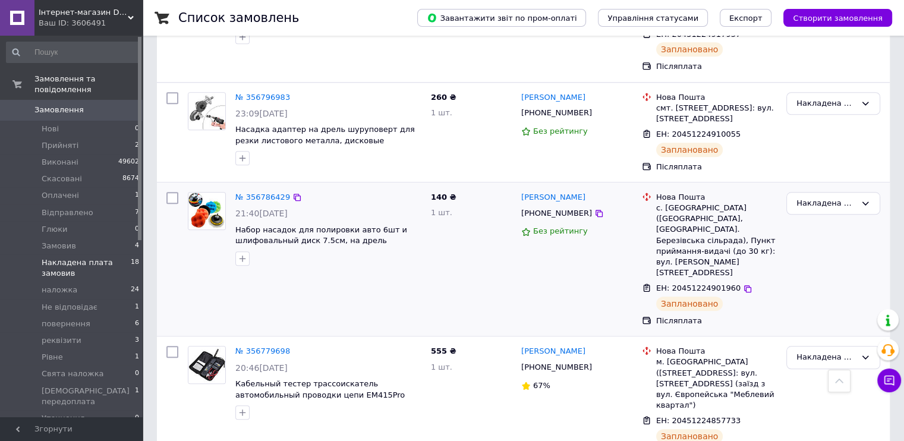
scroll to position [1189, 0]
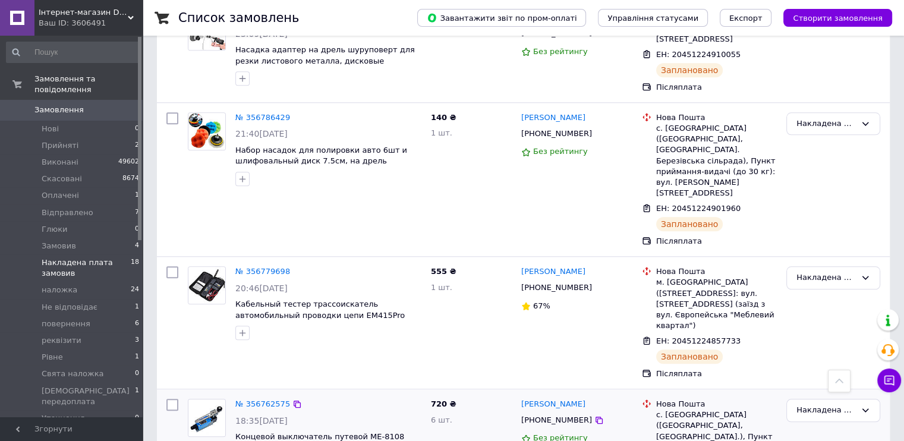
click at [417, 432] on span "Концевой выключатель путевой ME-8108 115/250В" at bounding box center [328, 443] width 186 height 22
copy div "Концевой выключатель путевой ME-8108 115/250В"
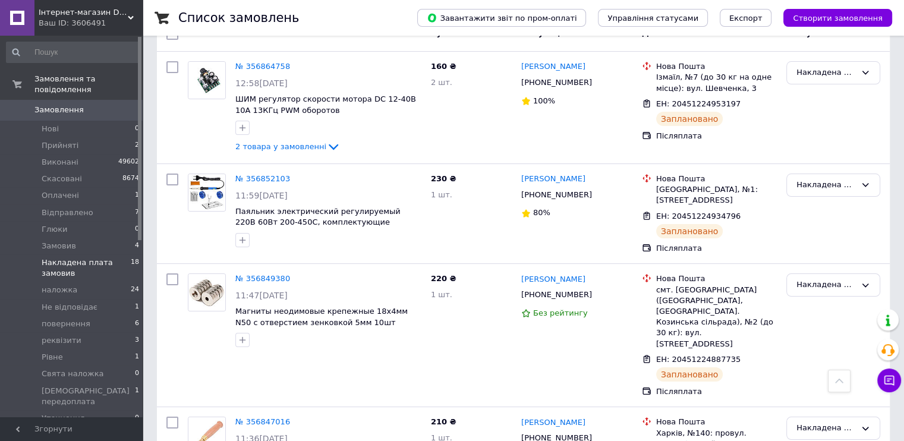
scroll to position [0, 0]
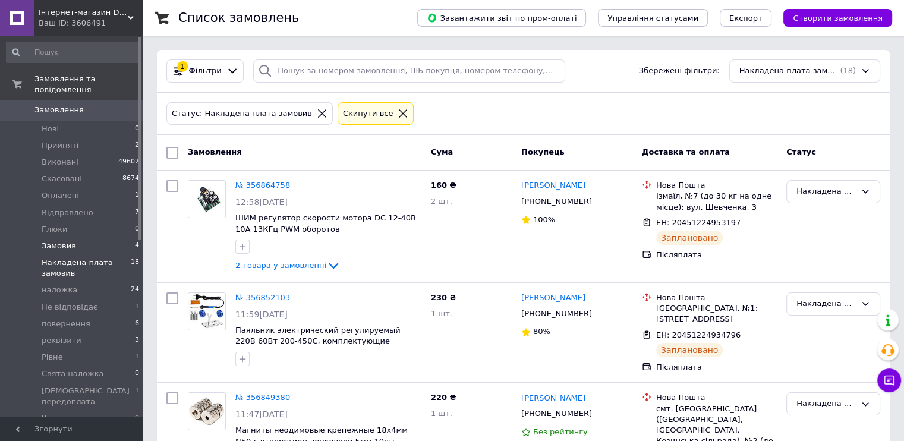
click at [89, 238] on li "Замовив 4" at bounding box center [73, 246] width 146 height 17
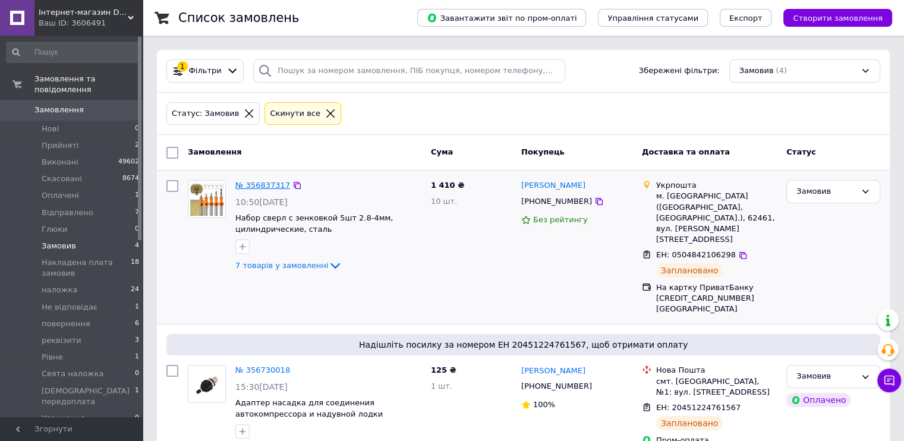
click at [259, 188] on link "№ 356837317" at bounding box center [262, 185] width 55 height 9
click at [818, 194] on div "Замовив" at bounding box center [826, 192] width 59 height 12
click at [816, 234] on li "Виконано" at bounding box center [833, 238] width 93 height 22
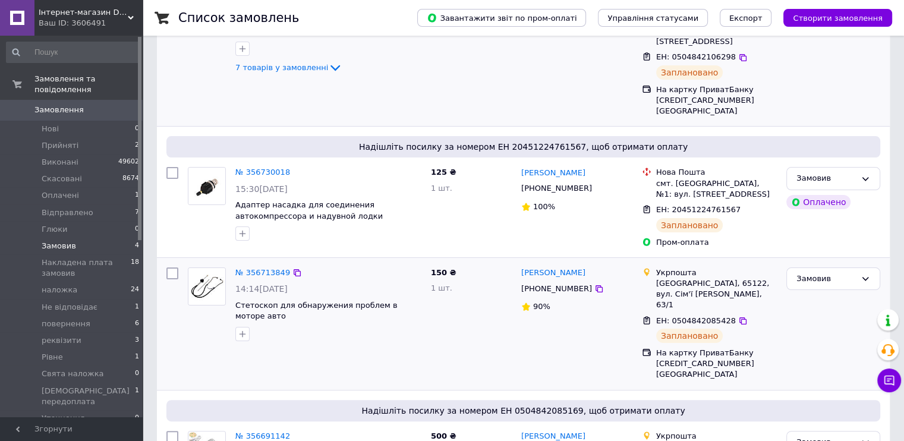
scroll to position [231, 0]
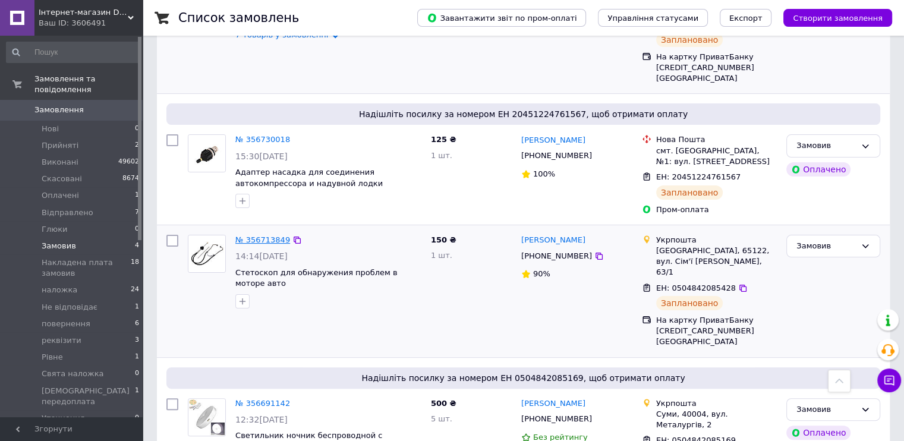
click at [270, 235] on link "№ 356713849" at bounding box center [262, 239] width 55 height 9
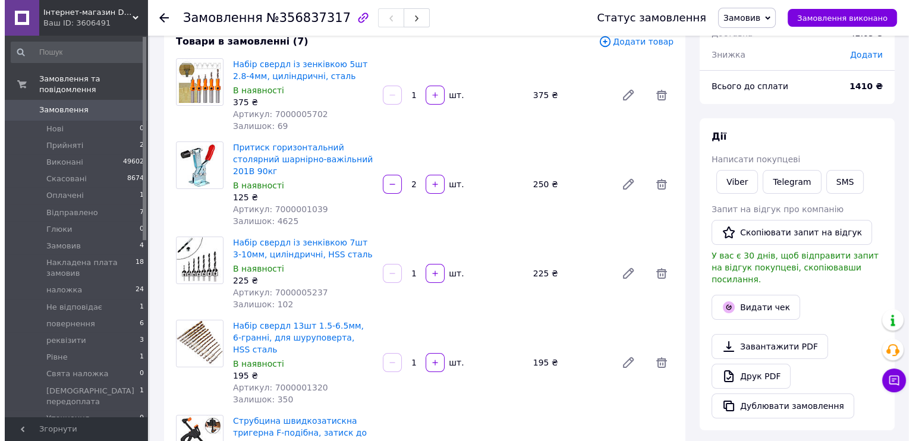
scroll to position [158, 0]
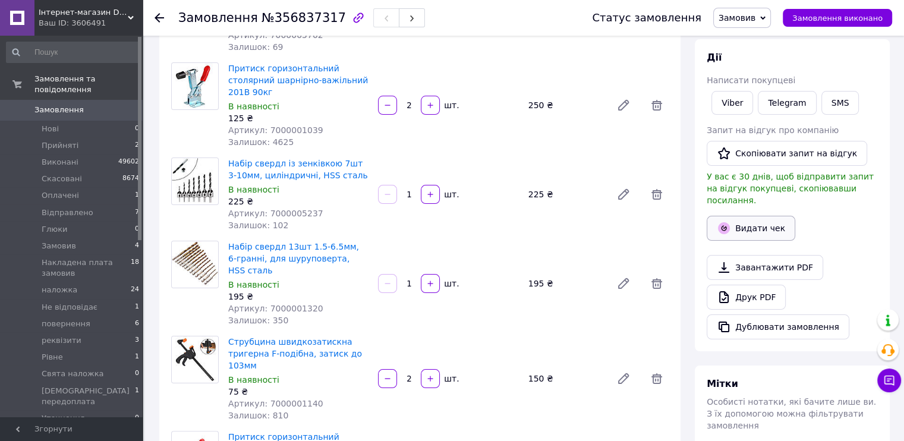
click at [747, 225] on button "Видати чек" at bounding box center [751, 228] width 89 height 25
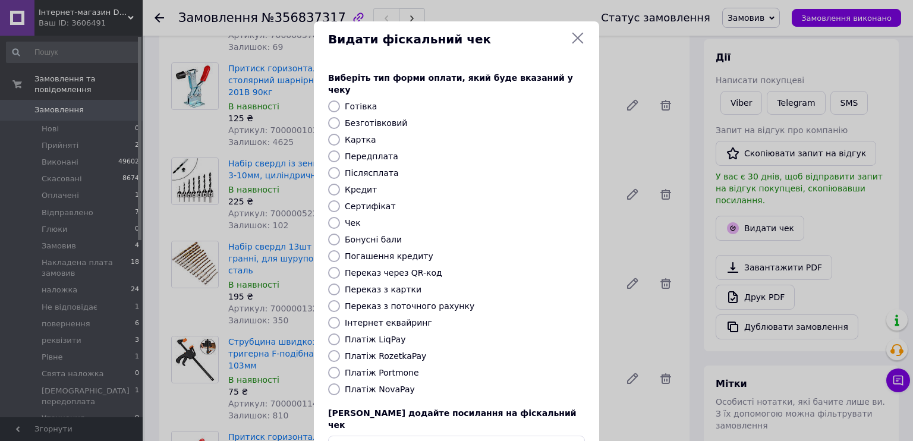
click at [381, 118] on label "Безготівковий" at bounding box center [376, 123] width 62 height 10
click at [340, 117] on input "Безготівковий" at bounding box center [334, 123] width 12 height 12
radio input "true"
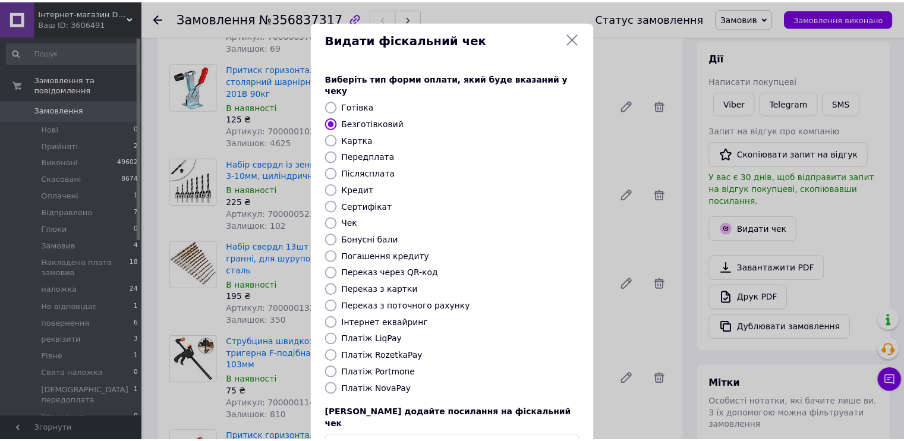
scroll to position [69, 0]
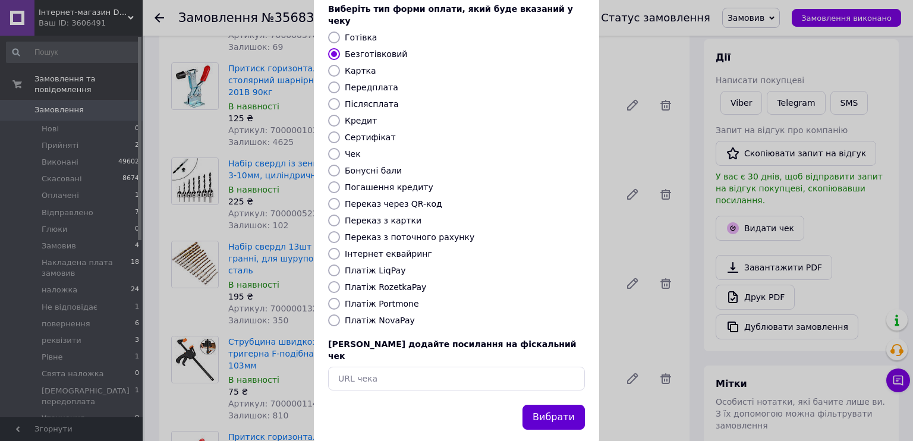
click at [557, 405] on button "Вибрати" at bounding box center [554, 418] width 62 height 26
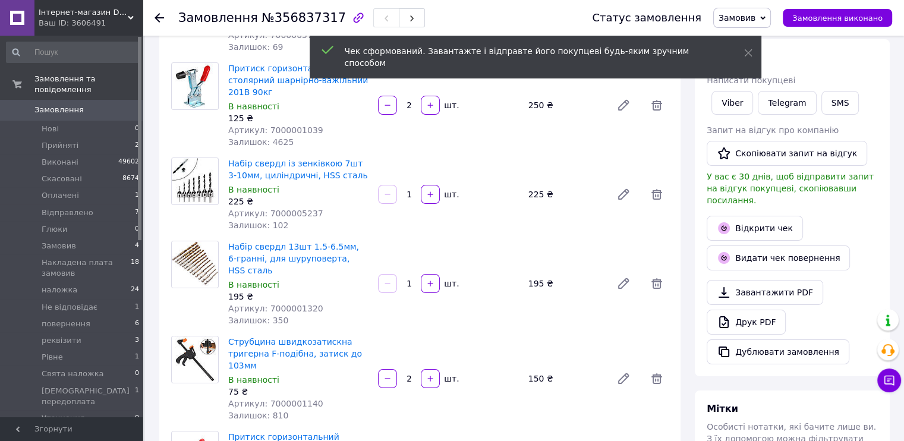
scroll to position [0, 0]
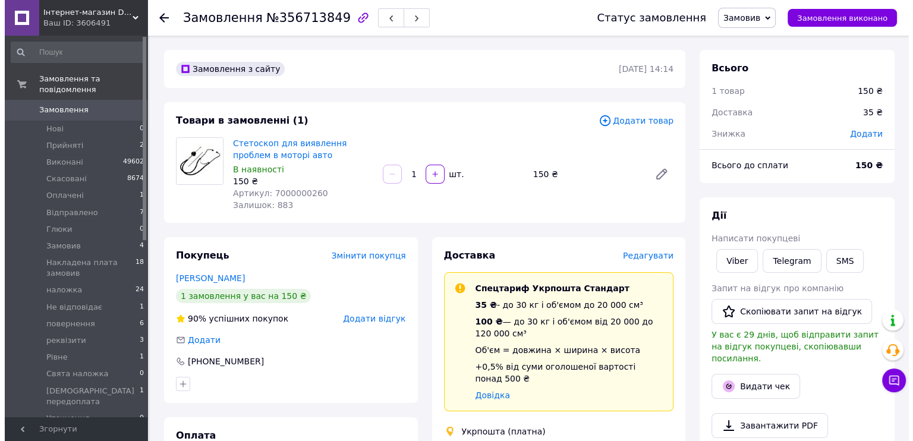
scroll to position [79, 0]
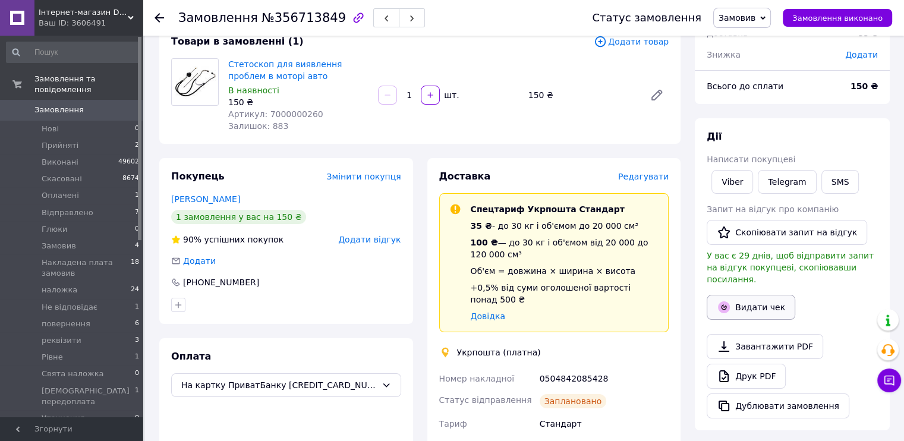
click at [765, 300] on button "Видати чек" at bounding box center [751, 307] width 89 height 25
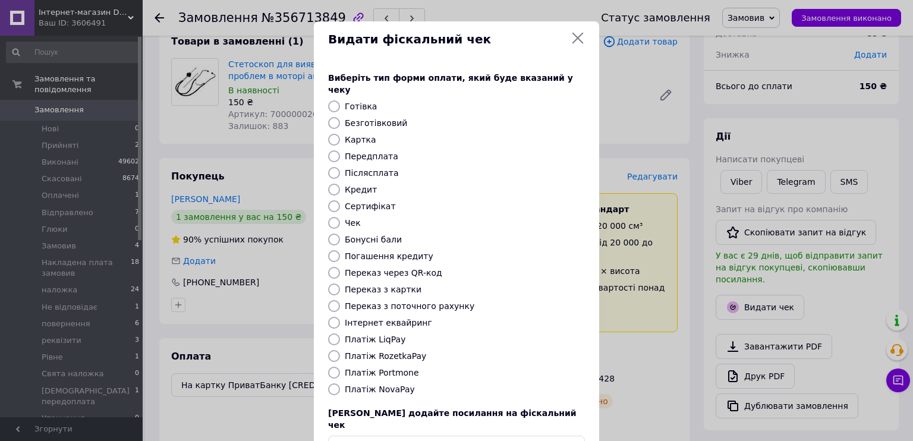
click at [379, 118] on label "Безготівковий" at bounding box center [376, 123] width 62 height 10
click at [340, 117] on input "Безготівковий" at bounding box center [334, 123] width 12 height 12
radio input "true"
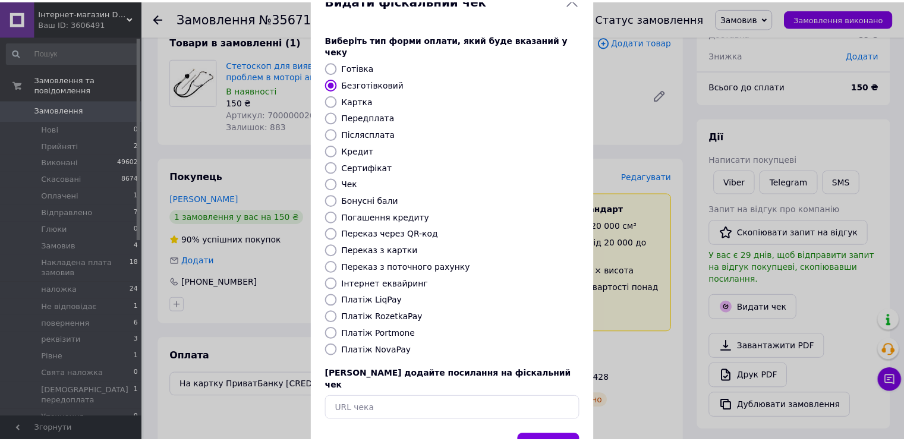
scroll to position [69, 0]
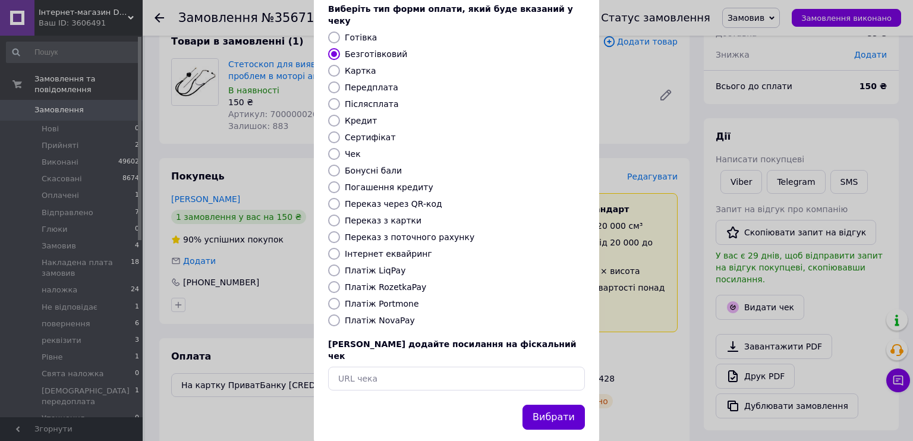
click at [554, 405] on button "Вибрати" at bounding box center [554, 418] width 62 height 26
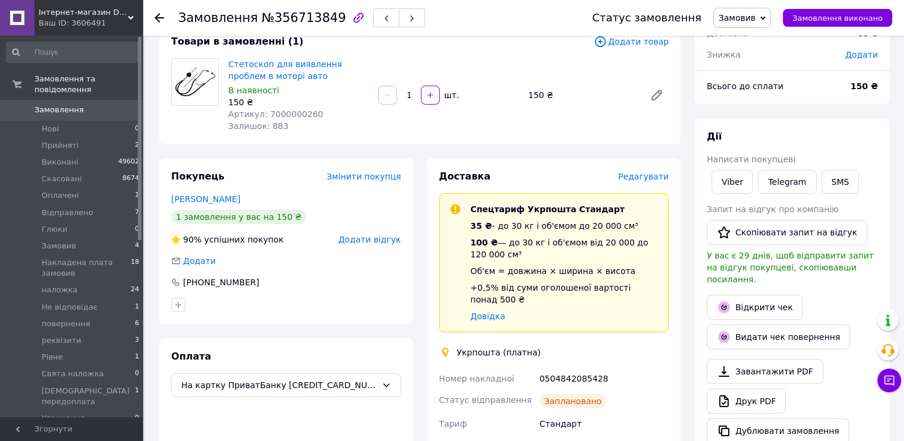
scroll to position [0, 0]
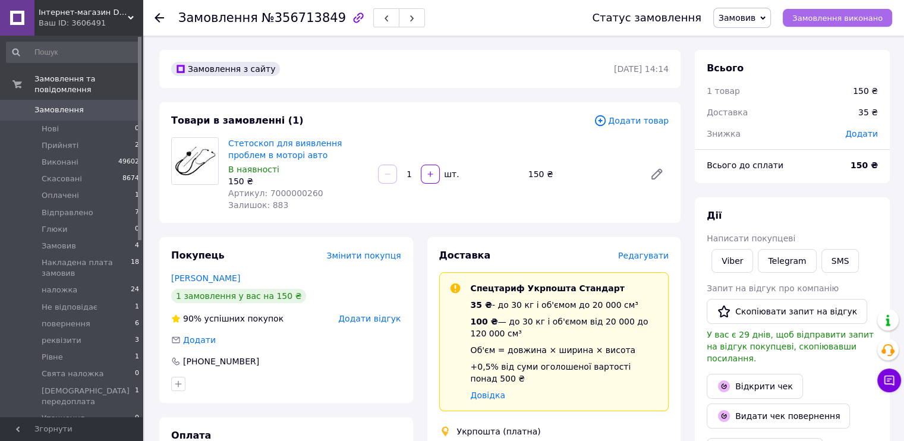
click at [837, 18] on span "Замовлення виконано" at bounding box center [838, 18] width 90 height 9
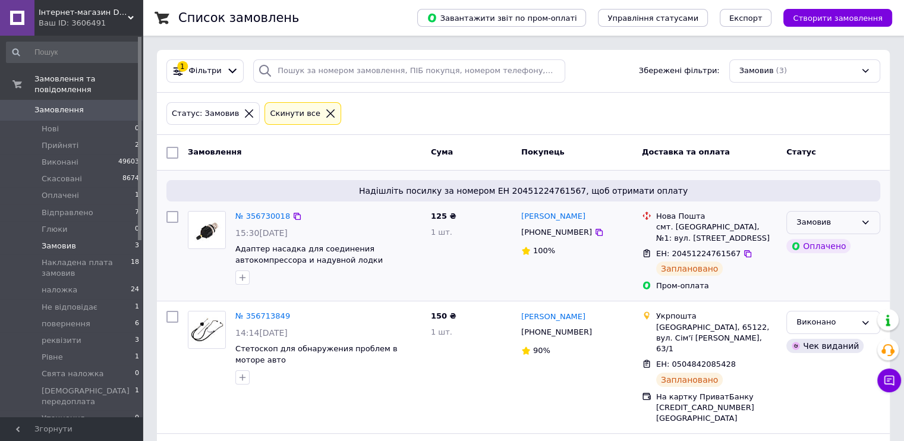
drag, startPoint x: 868, startPoint y: 222, endPoint x: 860, endPoint y: 222, distance: 7.7
click at [868, 222] on icon at bounding box center [866, 223] width 10 height 10
click at [832, 293] on li "Відправлено" at bounding box center [833, 295] width 93 height 22
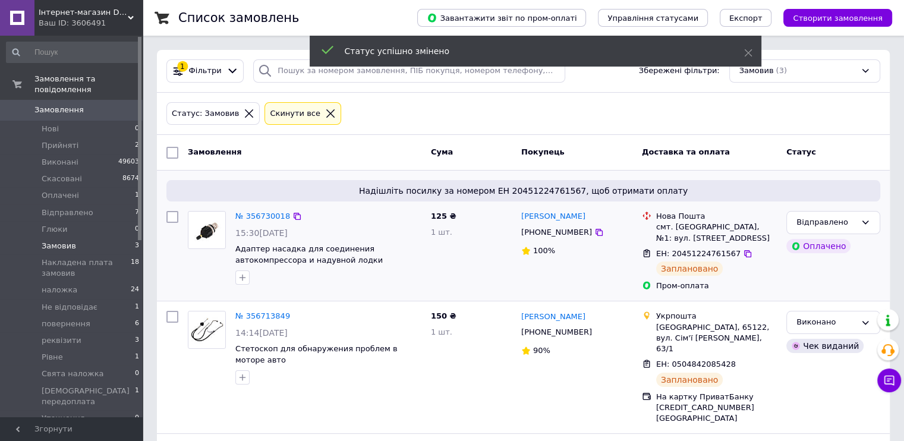
scroll to position [109, 0]
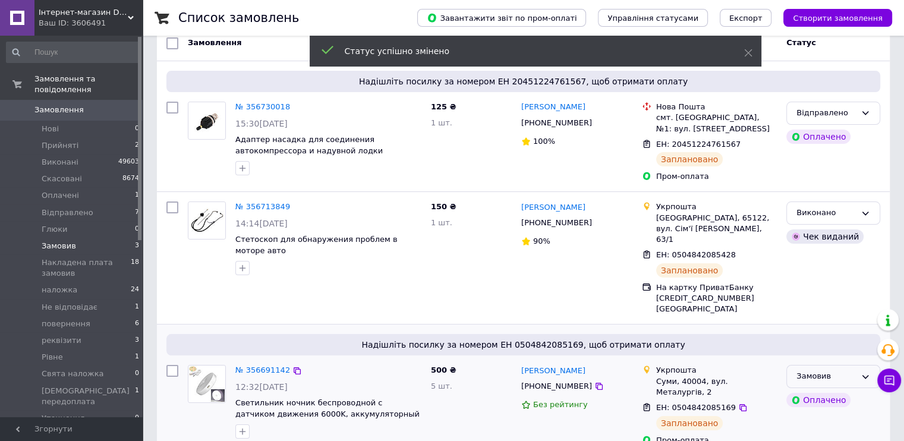
click at [812, 365] on div "Замовив" at bounding box center [834, 376] width 94 height 23
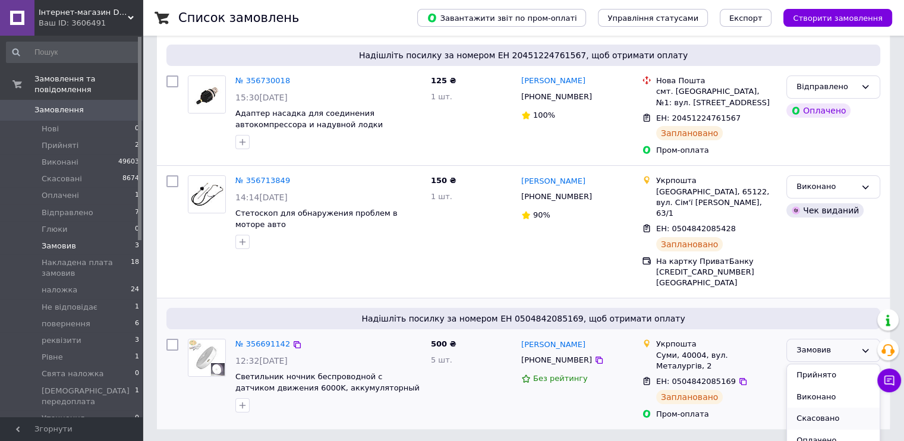
scroll to position [39, 0]
click at [819, 412] on li "Відправлено" at bounding box center [833, 423] width 93 height 22
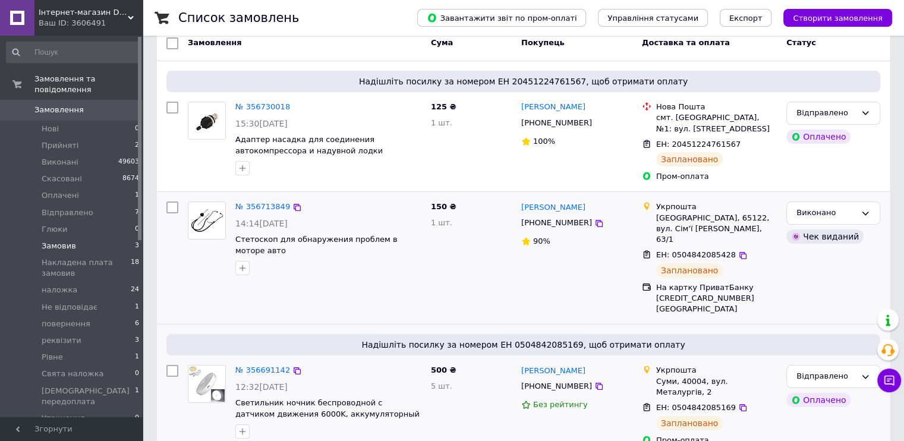
click at [565, 257] on div "Игорь Харлампиев +380989812440 90%" at bounding box center [577, 258] width 121 height 122
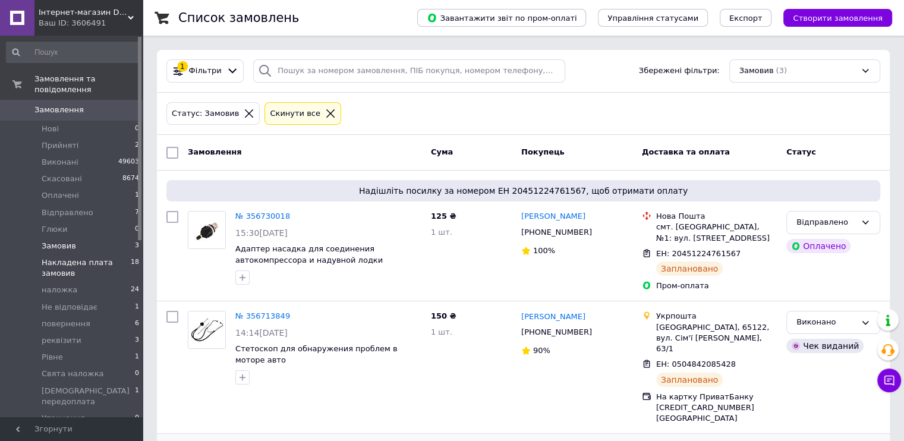
click at [89, 257] on span "Накладена плата замовив" at bounding box center [86, 267] width 89 height 21
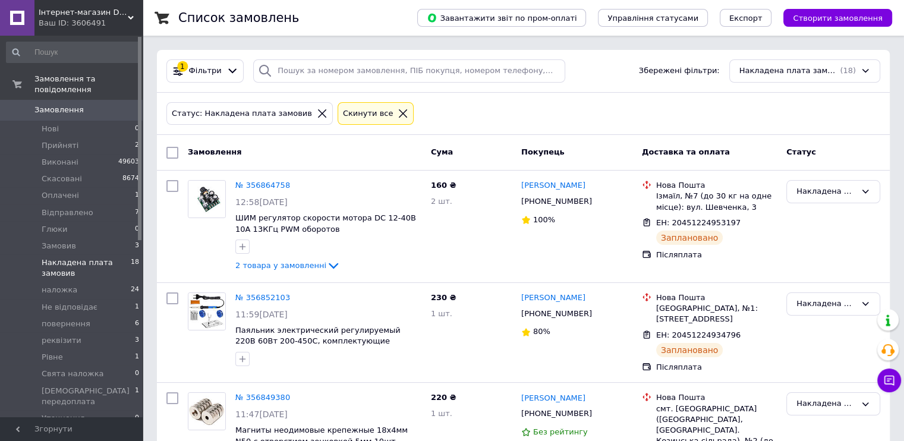
click at [168, 158] on input "checkbox" at bounding box center [172, 153] width 12 height 12
checkbox input "true"
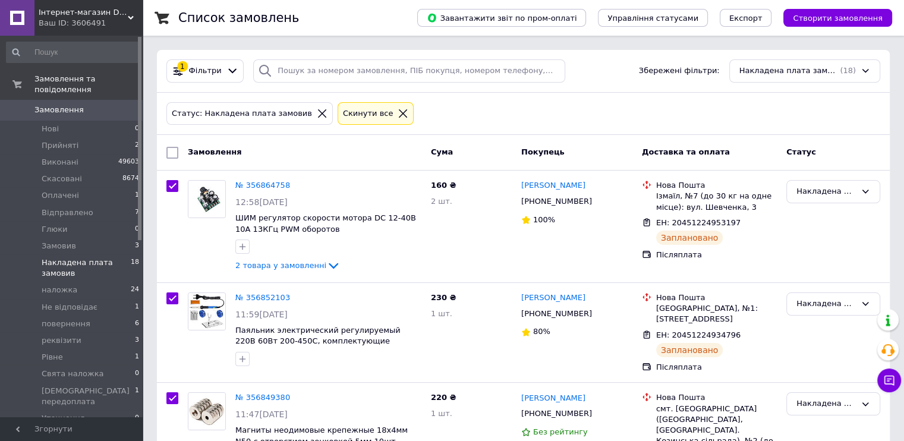
checkbox input "true"
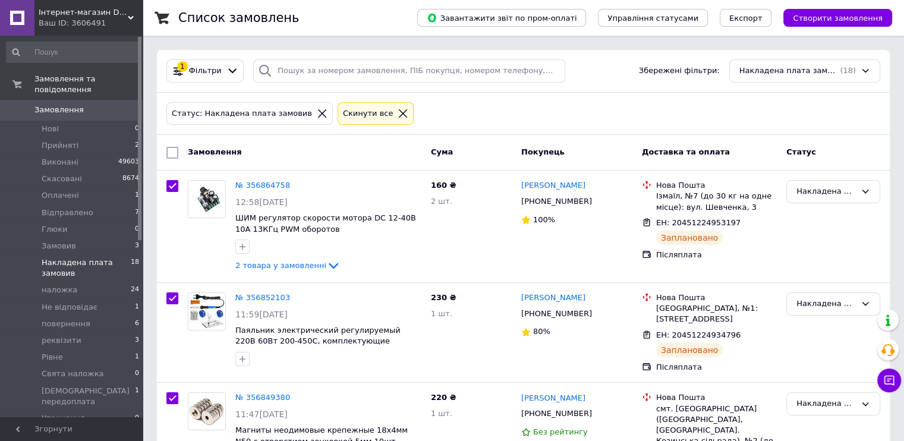
checkbox input "true"
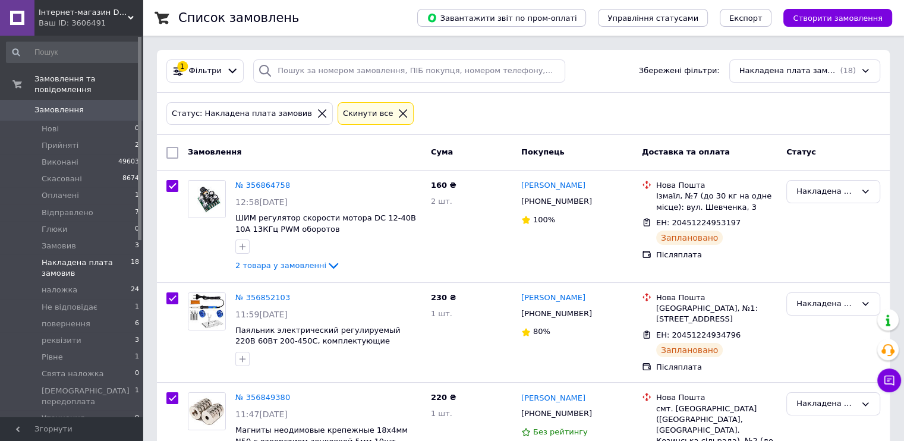
checkbox input "true"
click at [231, 156] on span "Дії для 18 замовлень" at bounding box center [231, 152] width 86 height 11
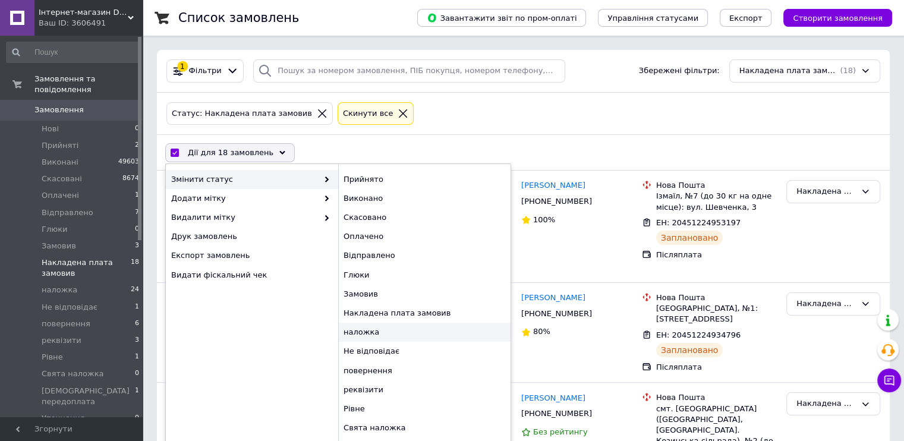
click at [384, 326] on div "наложка" at bounding box center [424, 332] width 172 height 19
checkbox input "false"
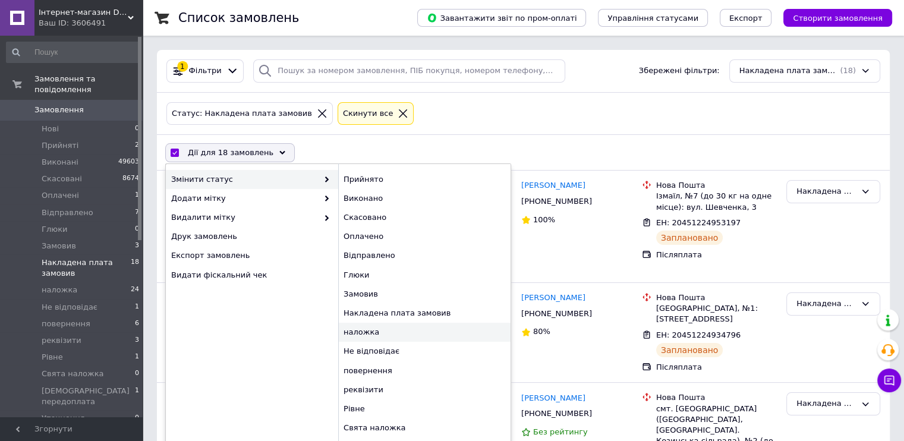
checkbox input "false"
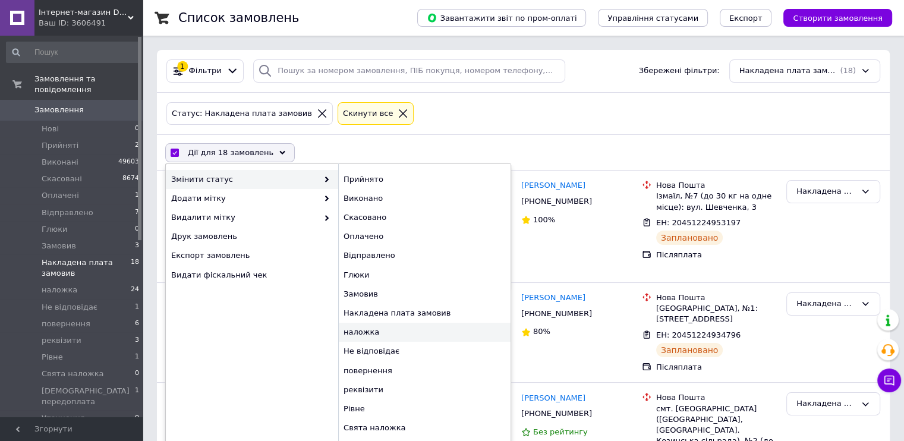
checkbox input "false"
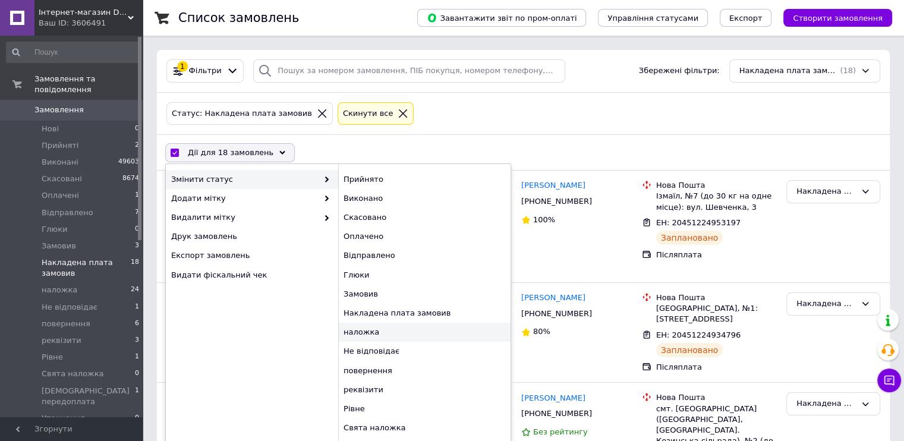
checkbox input "false"
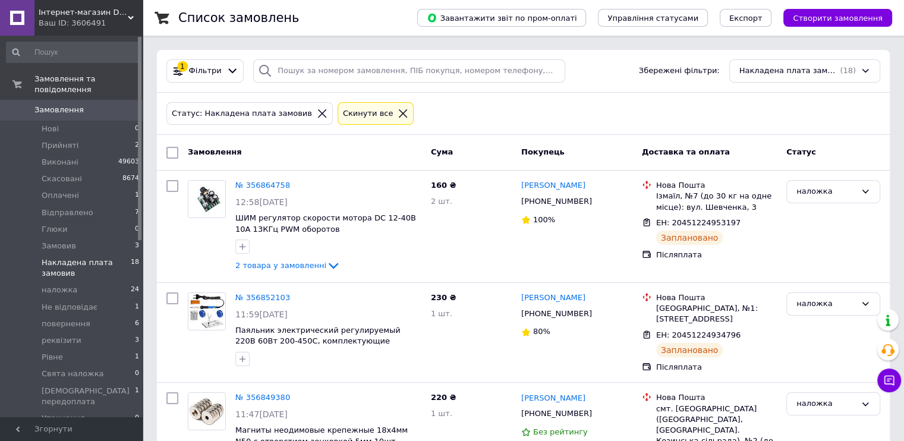
click at [115, 105] on span "0" at bounding box center [126, 110] width 33 height 11
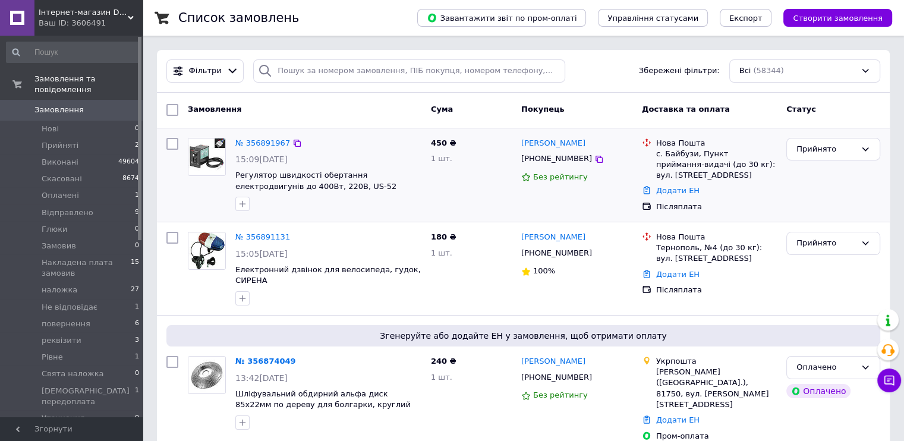
click at [448, 199] on div "450 ₴ 1 шт." at bounding box center [471, 175] width 90 height 84
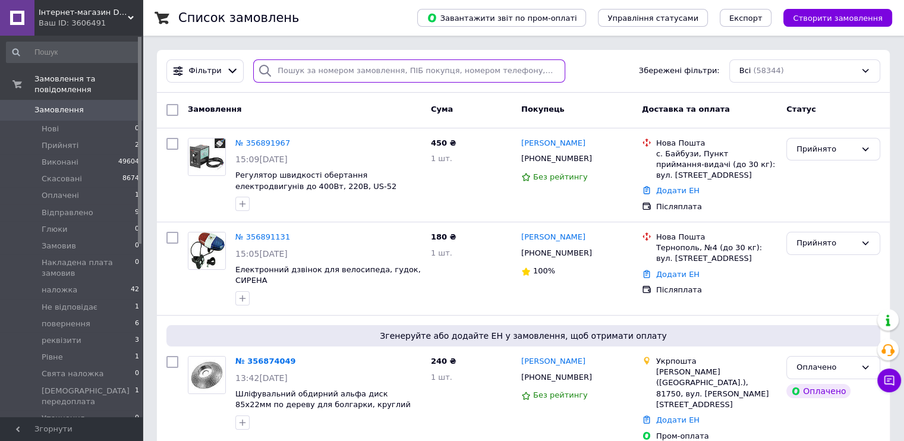
click at [426, 71] on input "search" at bounding box center [409, 70] width 312 height 23
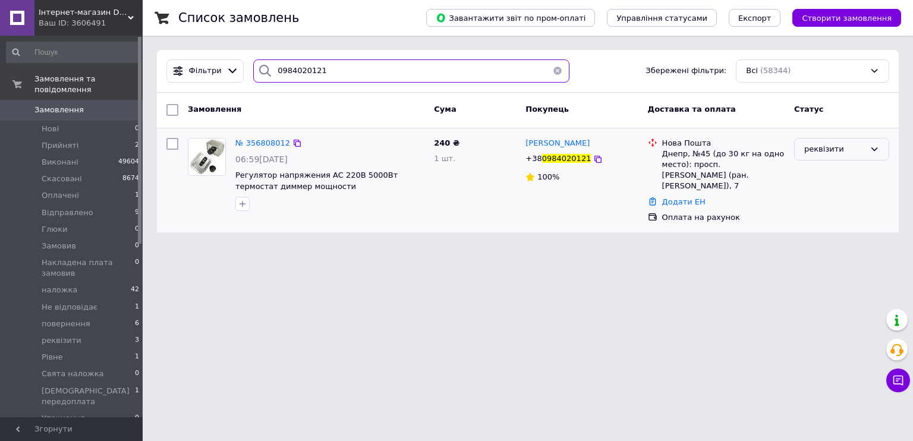
type input "0984020121"
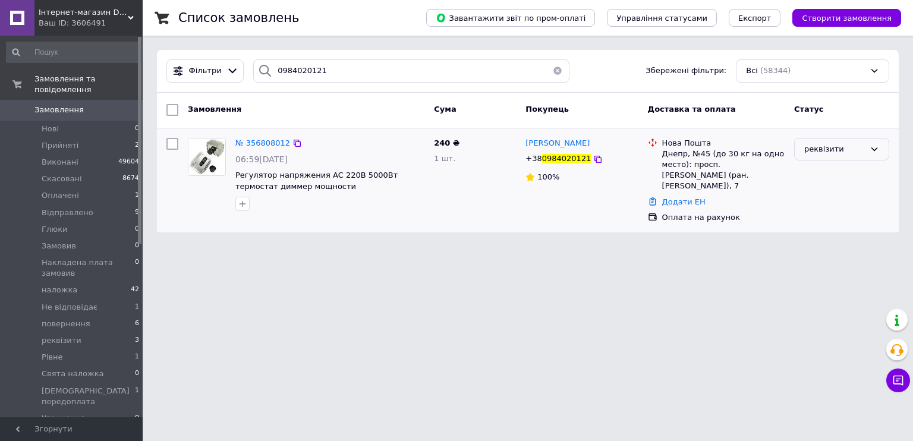
click at [833, 155] on div "реквізити" at bounding box center [841, 149] width 95 height 23
click at [827, 238] on li "Оплачено" at bounding box center [842, 239] width 94 height 22
click at [84, 100] on link "Замовлення 0" at bounding box center [73, 110] width 146 height 20
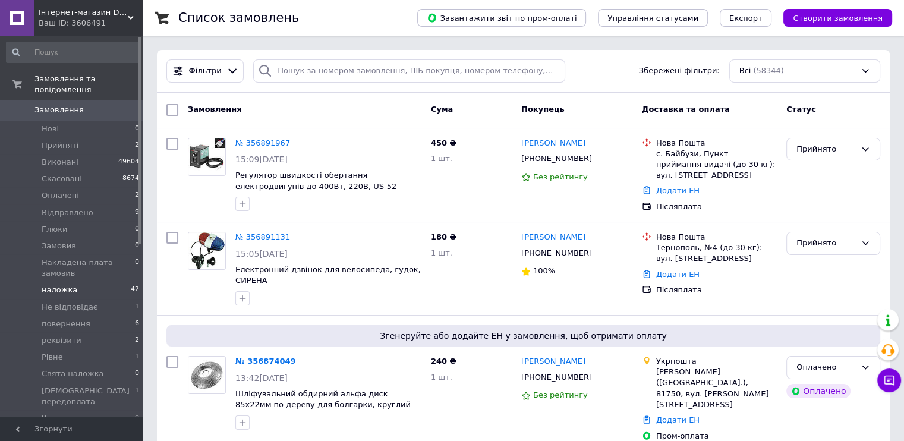
click at [92, 282] on li "наложка 42" at bounding box center [73, 290] width 146 height 17
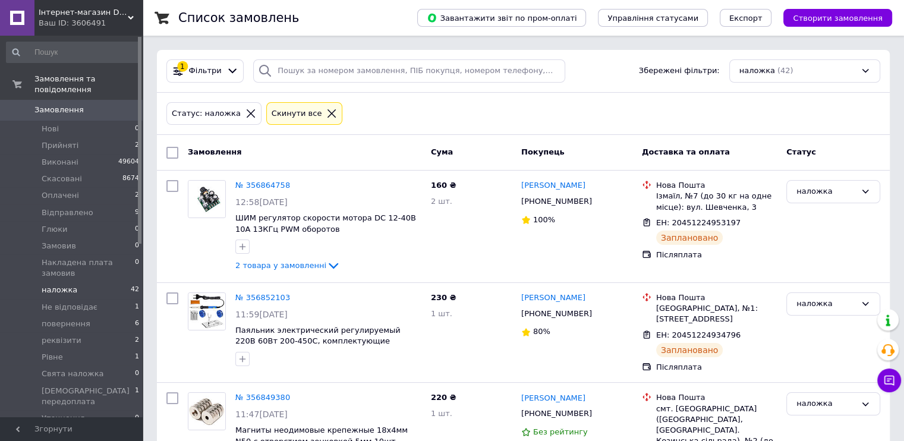
click at [61, 105] on span "Замовлення" at bounding box center [58, 110] width 49 height 11
